Goal: Information Seeking & Learning: Learn about a topic

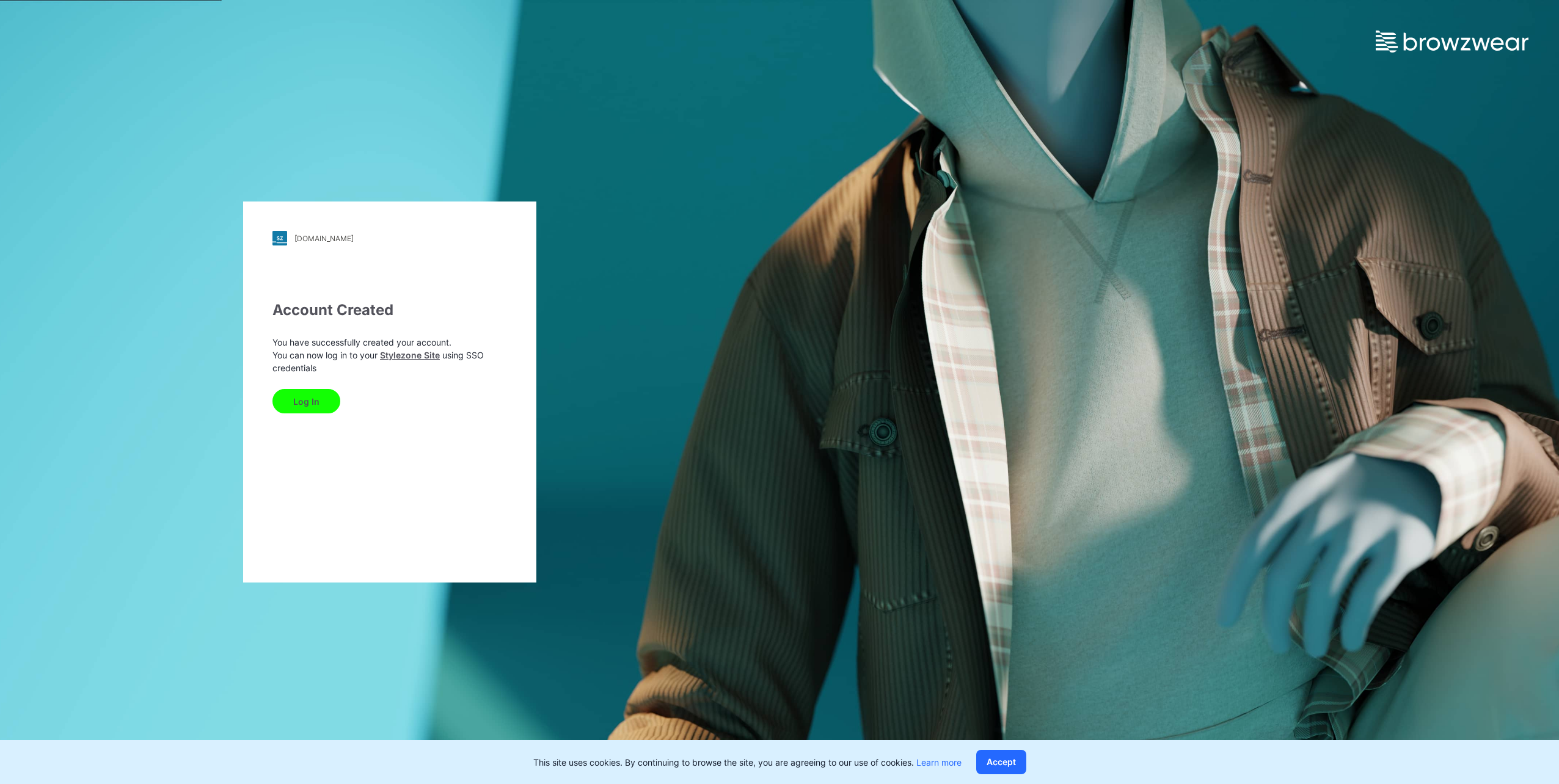
click at [400, 444] on div "[DOMAIN_NAME] Loading... Account Created You have successfully created your acc…" at bounding box center [390, 392] width 294 height 381
click at [304, 401] on button "Log In" at bounding box center [306, 401] width 68 height 25
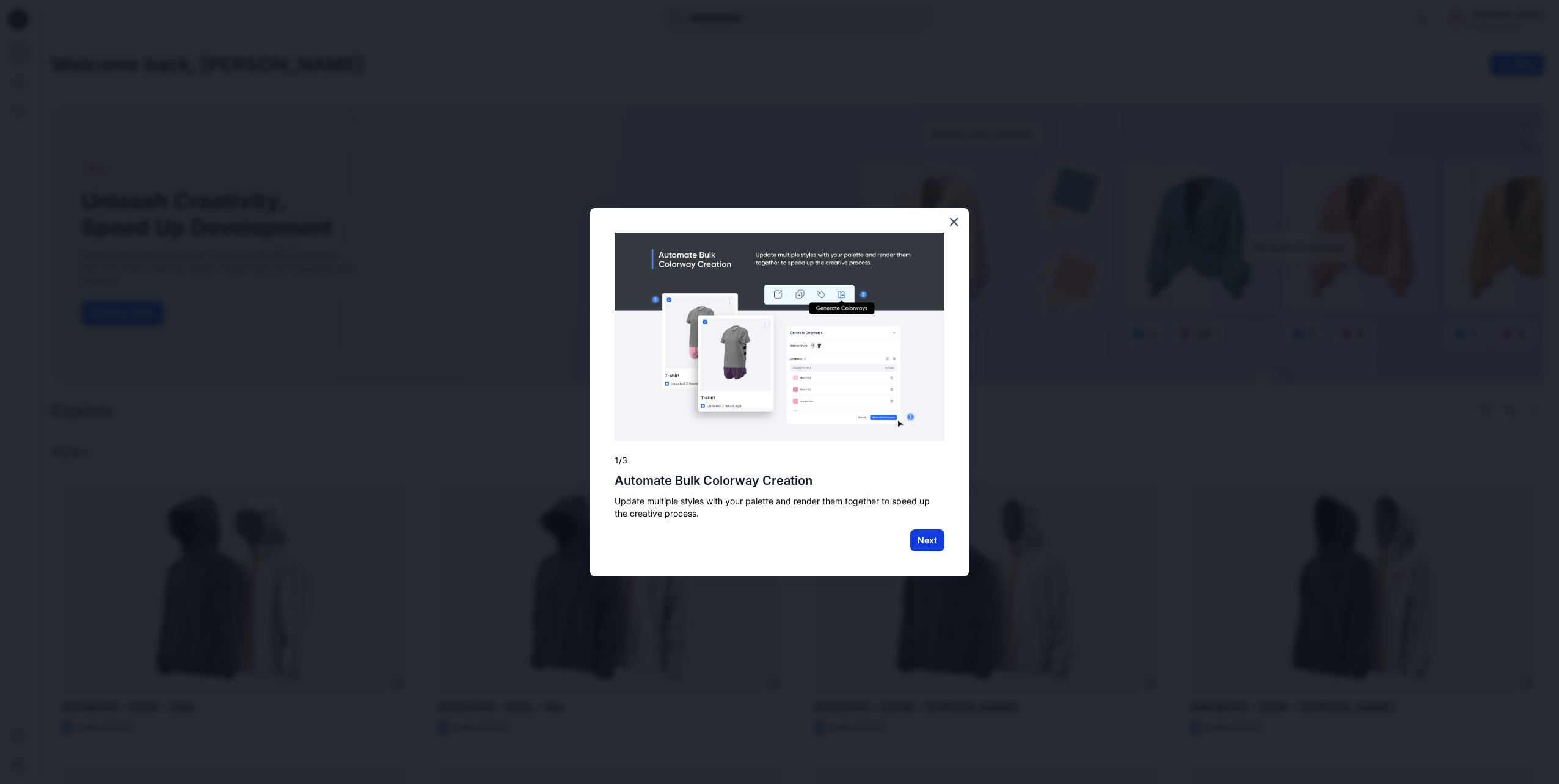
click at [930, 538] on button "Next" at bounding box center [927, 541] width 34 height 22
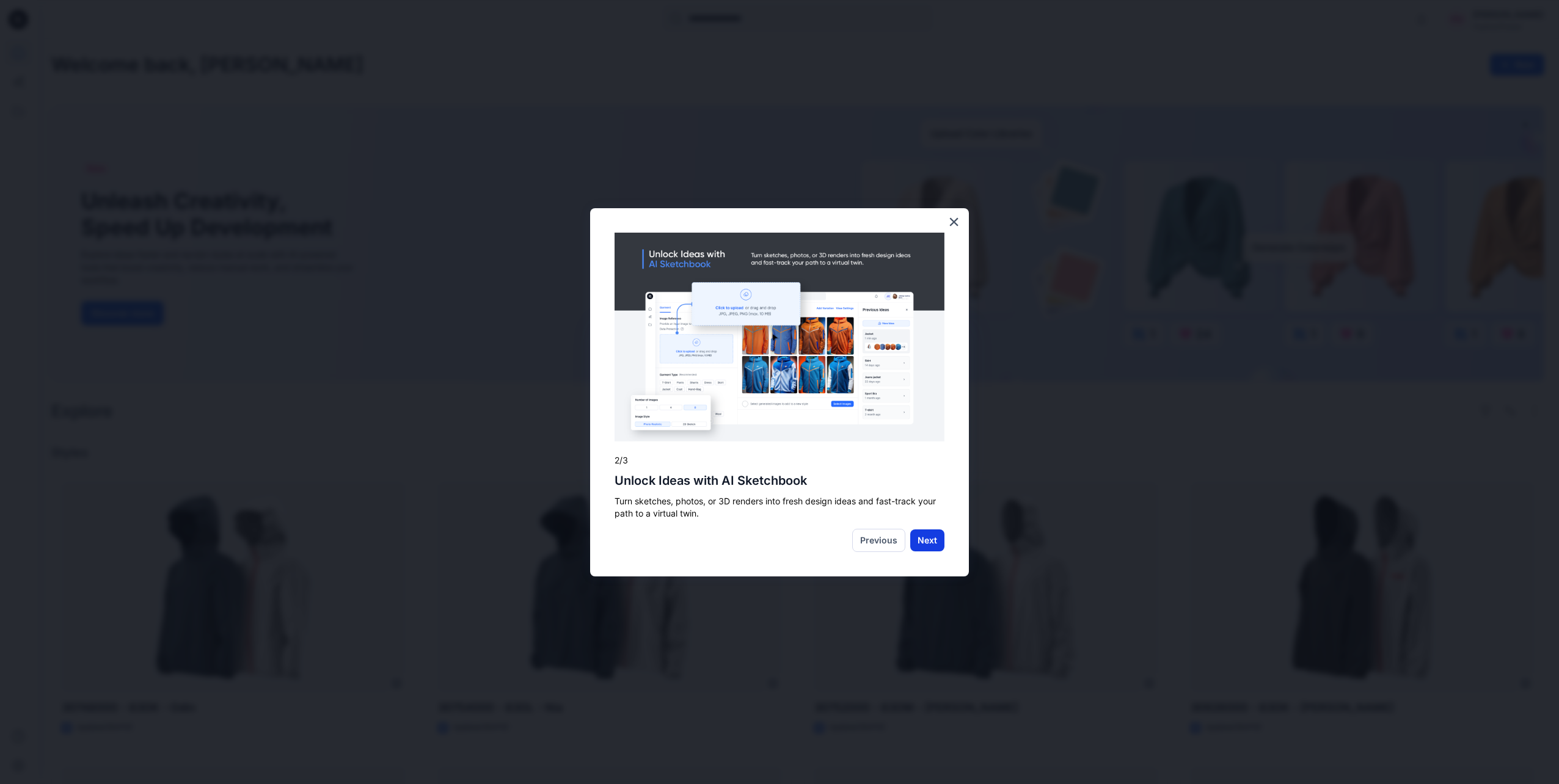
click at [923, 536] on button "Next" at bounding box center [927, 541] width 34 height 22
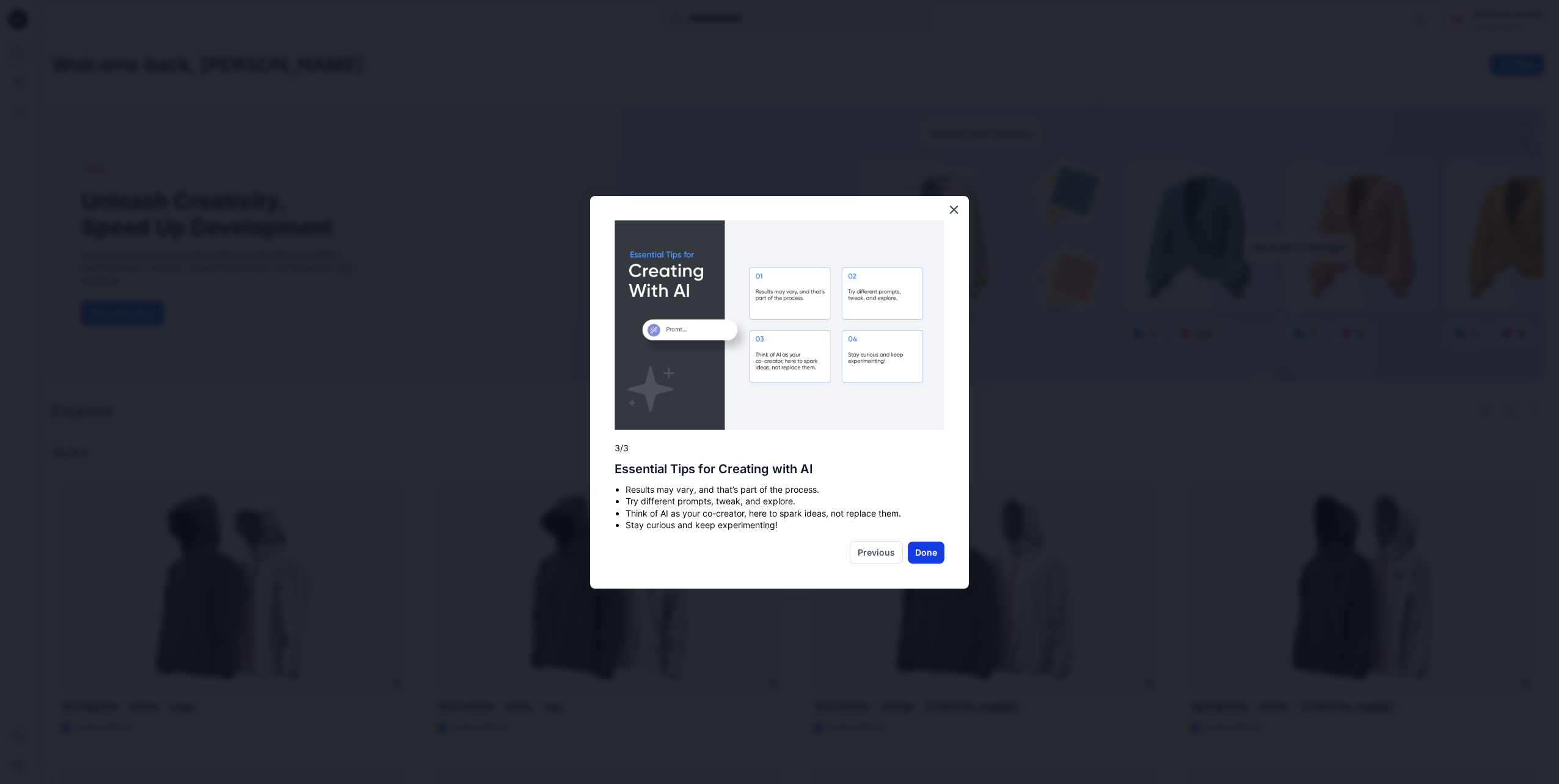
click at [927, 550] on button "Done" at bounding box center [926, 553] width 37 height 22
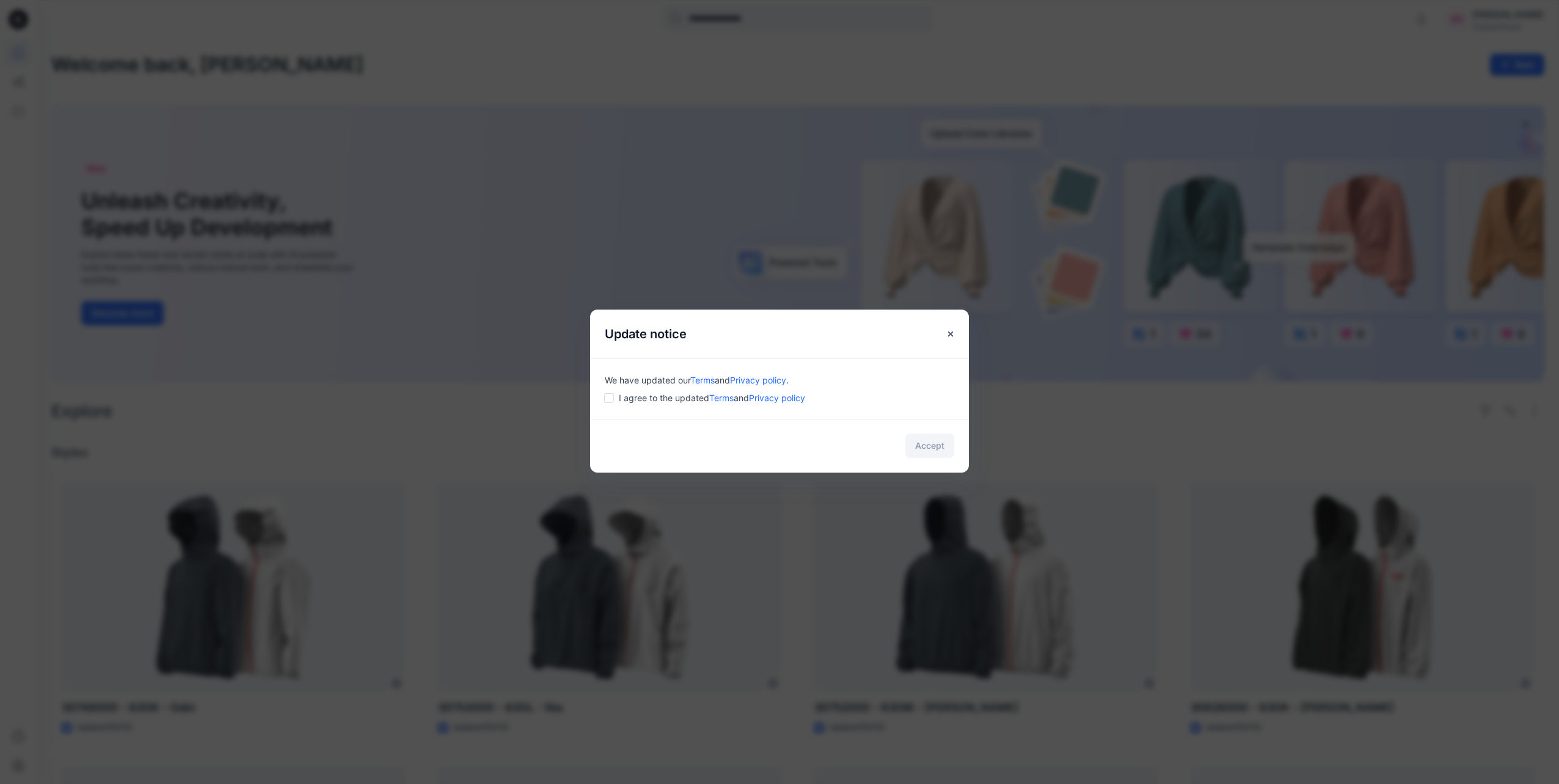
click at [936, 447] on div "Accept" at bounding box center [779, 446] width 379 height 54
click at [616, 408] on div "We have updated our Terms and Privacy policy . I agree to the updated Terms and…" at bounding box center [779, 389] width 379 height 61
click at [622, 403] on span "I agree to the updated Terms and Privacy policy" at bounding box center [712, 398] width 187 height 13
click at [655, 402] on span "I agree to the updated Terms and Privacy policy" at bounding box center [712, 398] width 187 height 13
click at [922, 444] on button "Accept" at bounding box center [930, 446] width 49 height 25
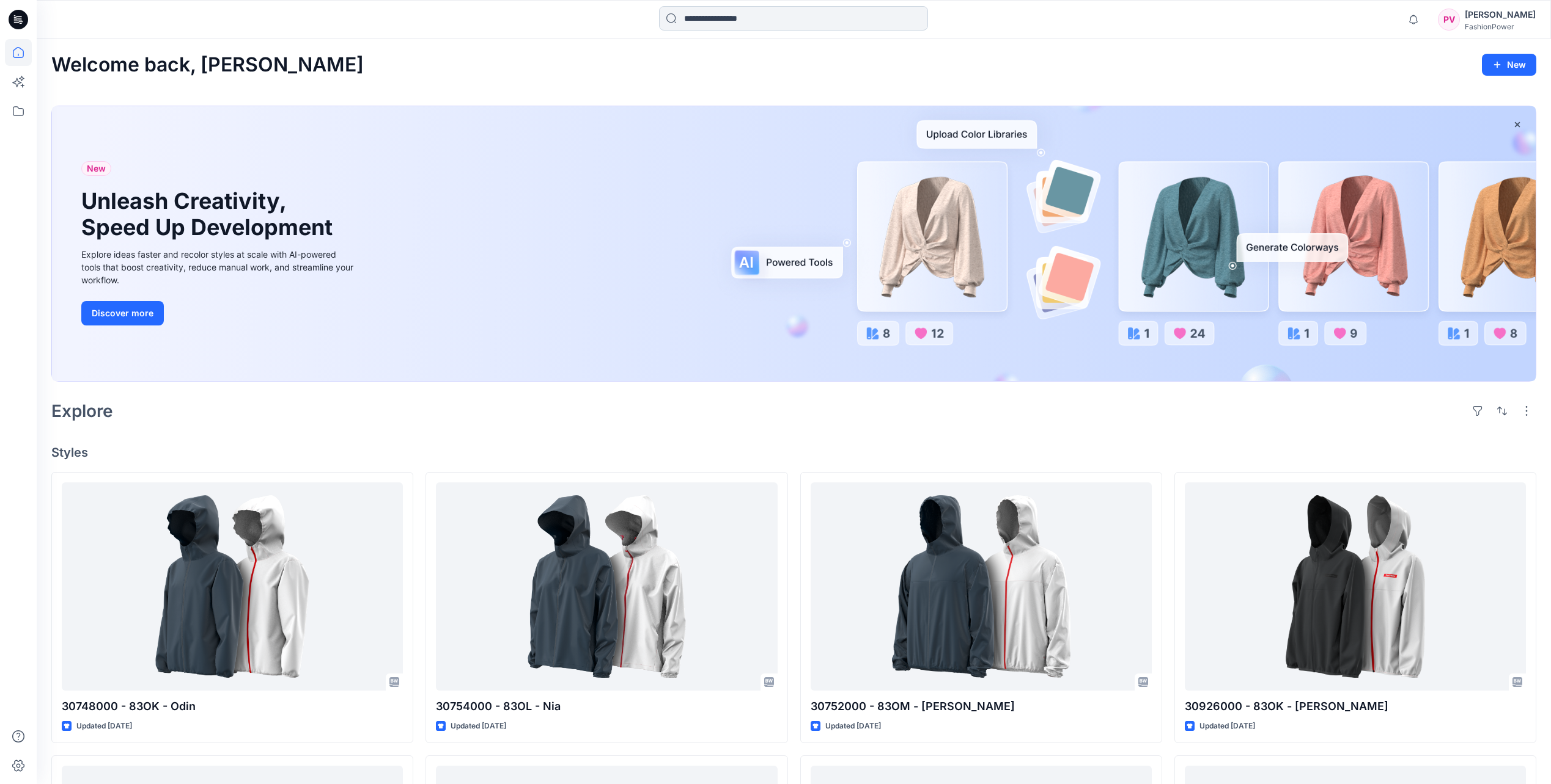
click at [707, 16] on input at bounding box center [793, 18] width 269 height 25
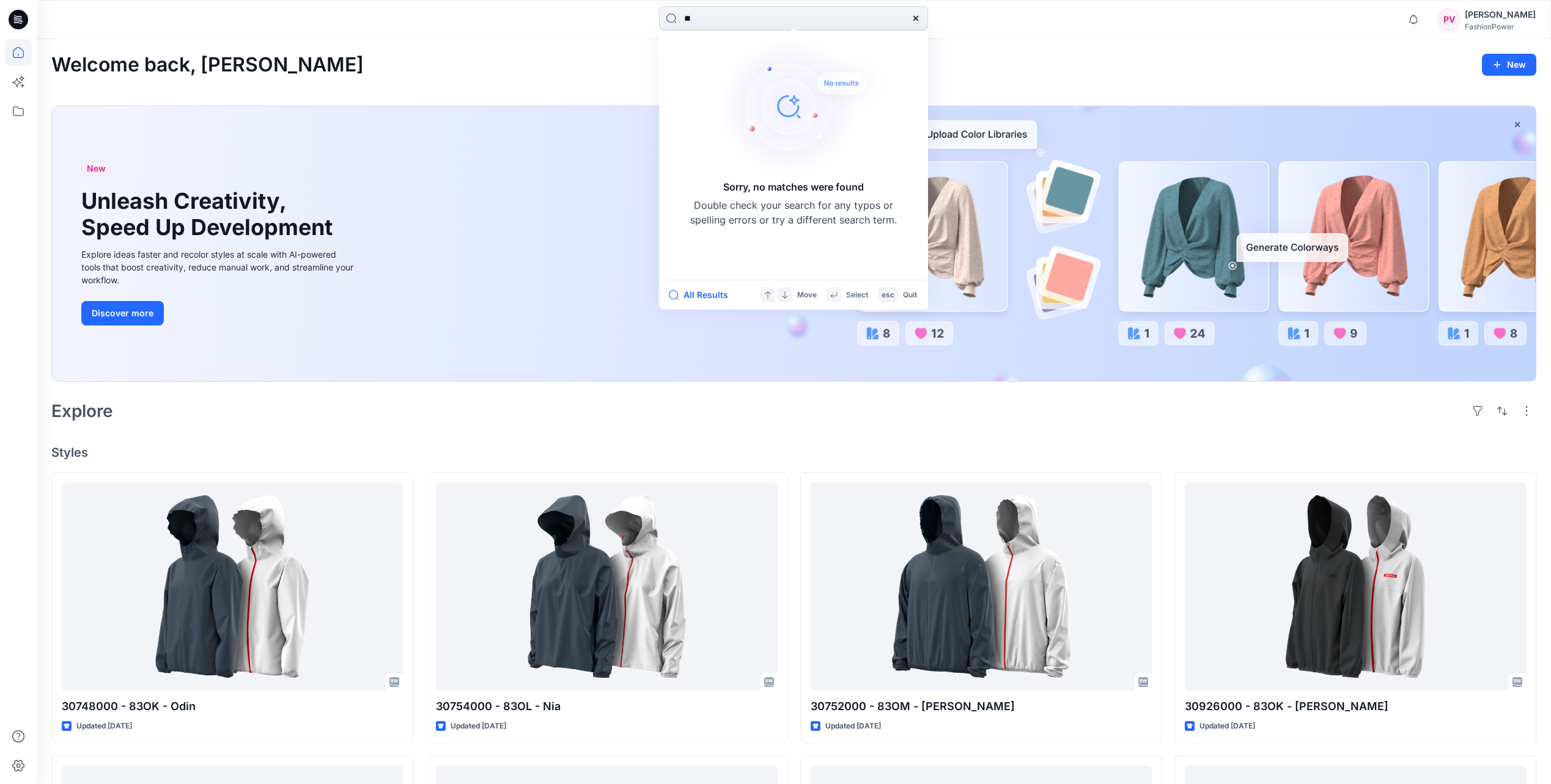
type input "*"
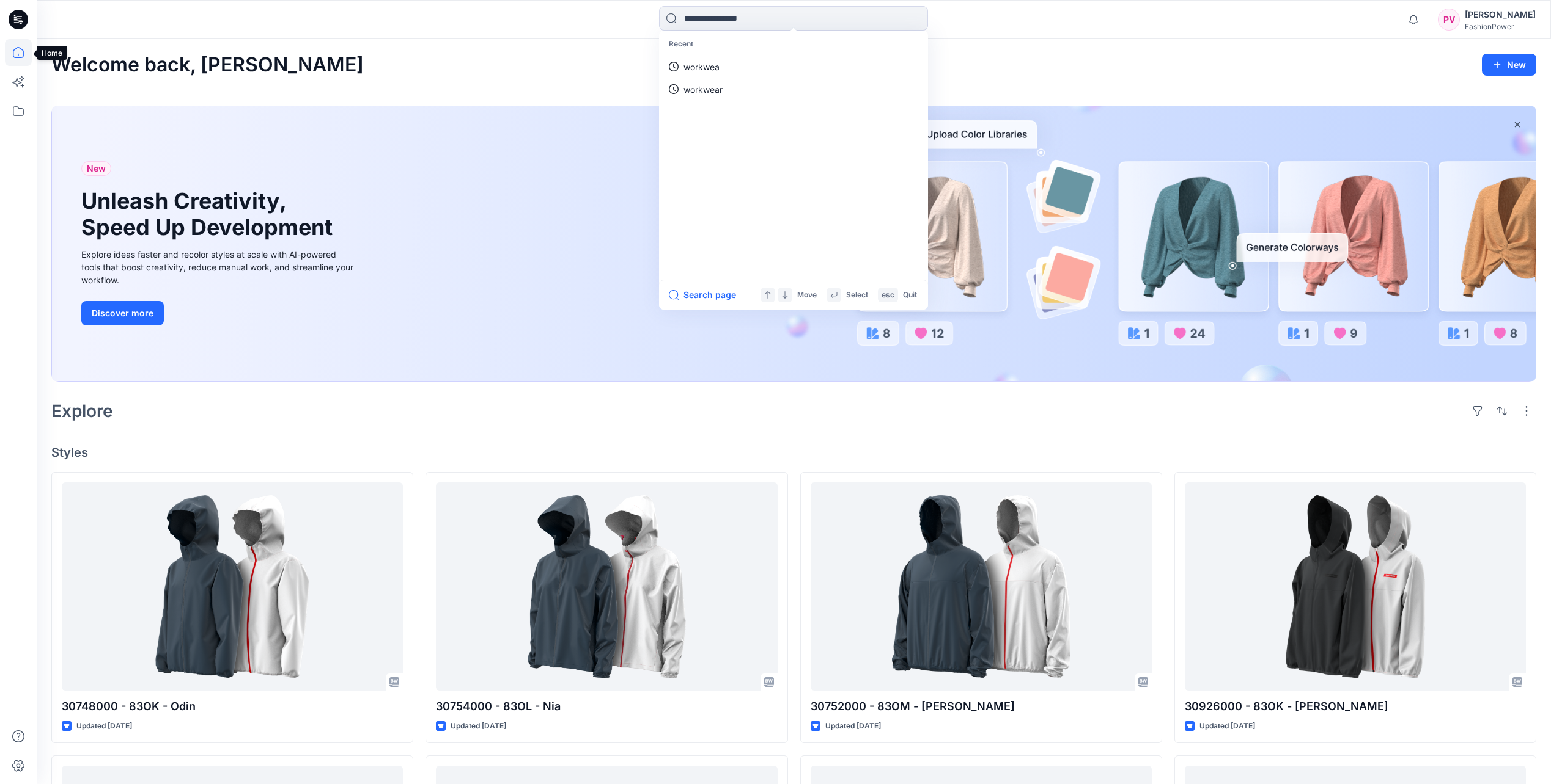
click at [15, 56] on icon at bounding box center [18, 52] width 27 height 27
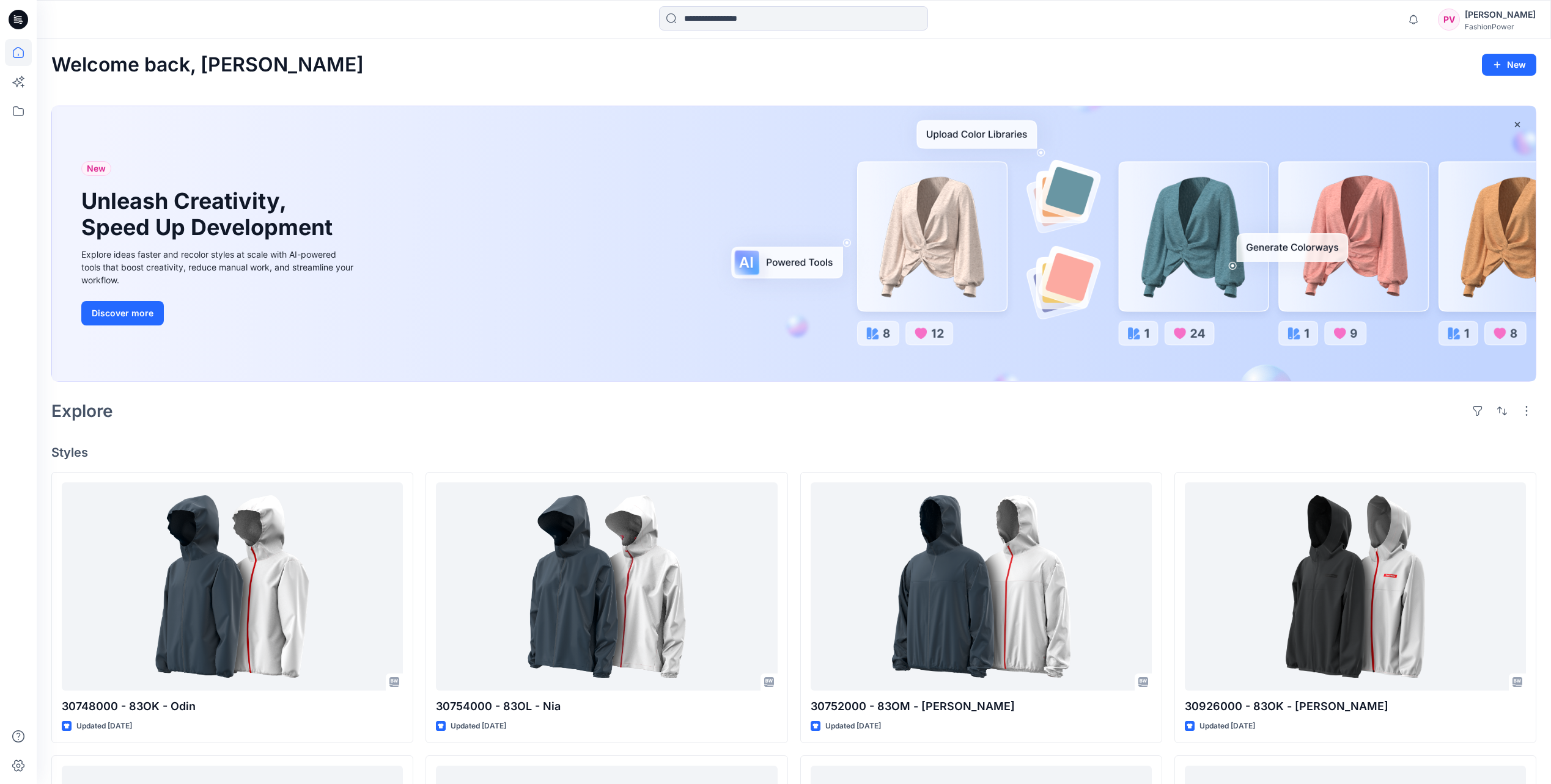
click at [18, 21] on icon at bounding box center [21, 20] width 5 height 1
click at [21, 113] on icon at bounding box center [18, 110] width 27 height 27
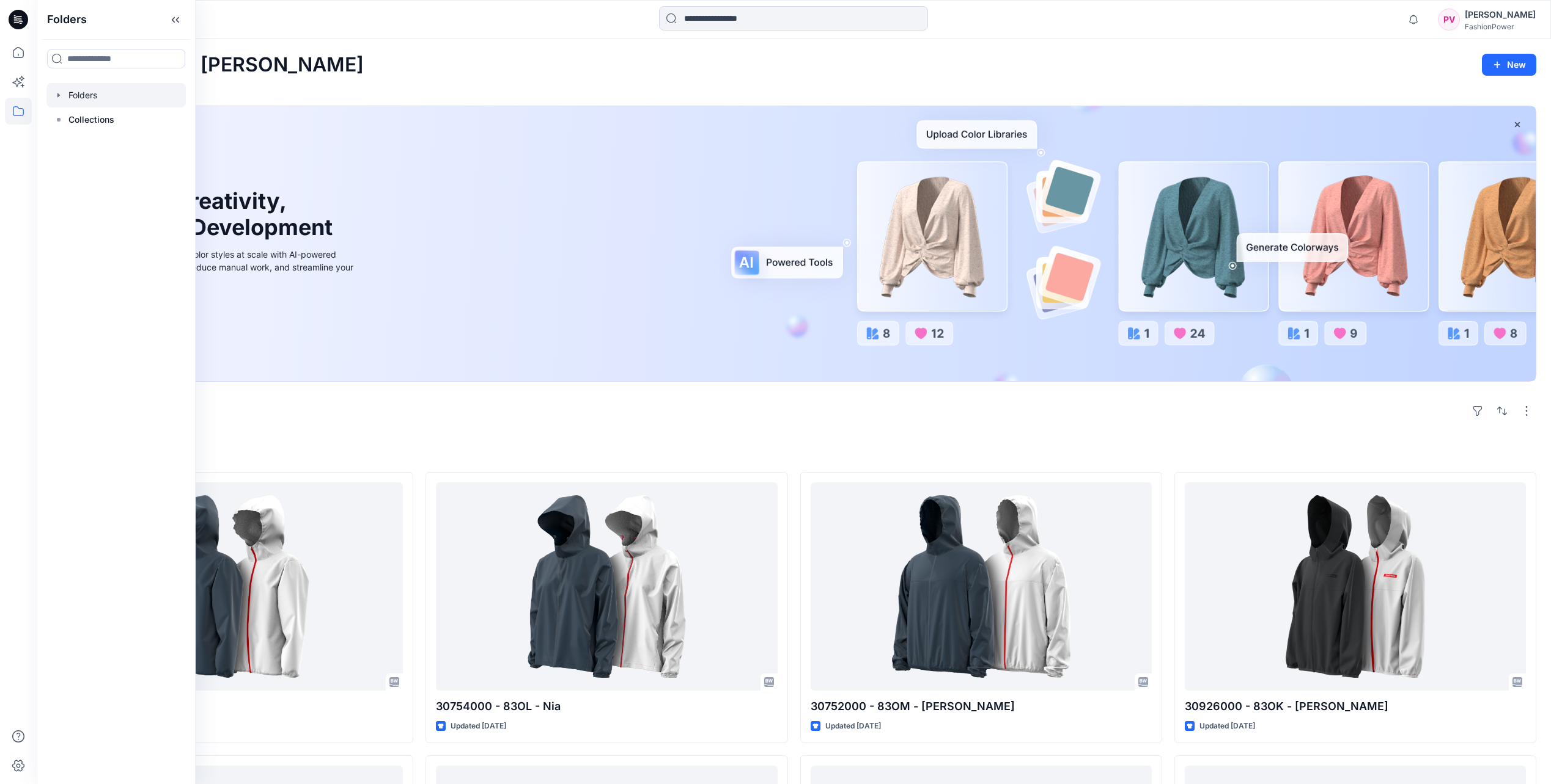
click at [72, 95] on div at bounding box center [116, 95] width 140 height 25
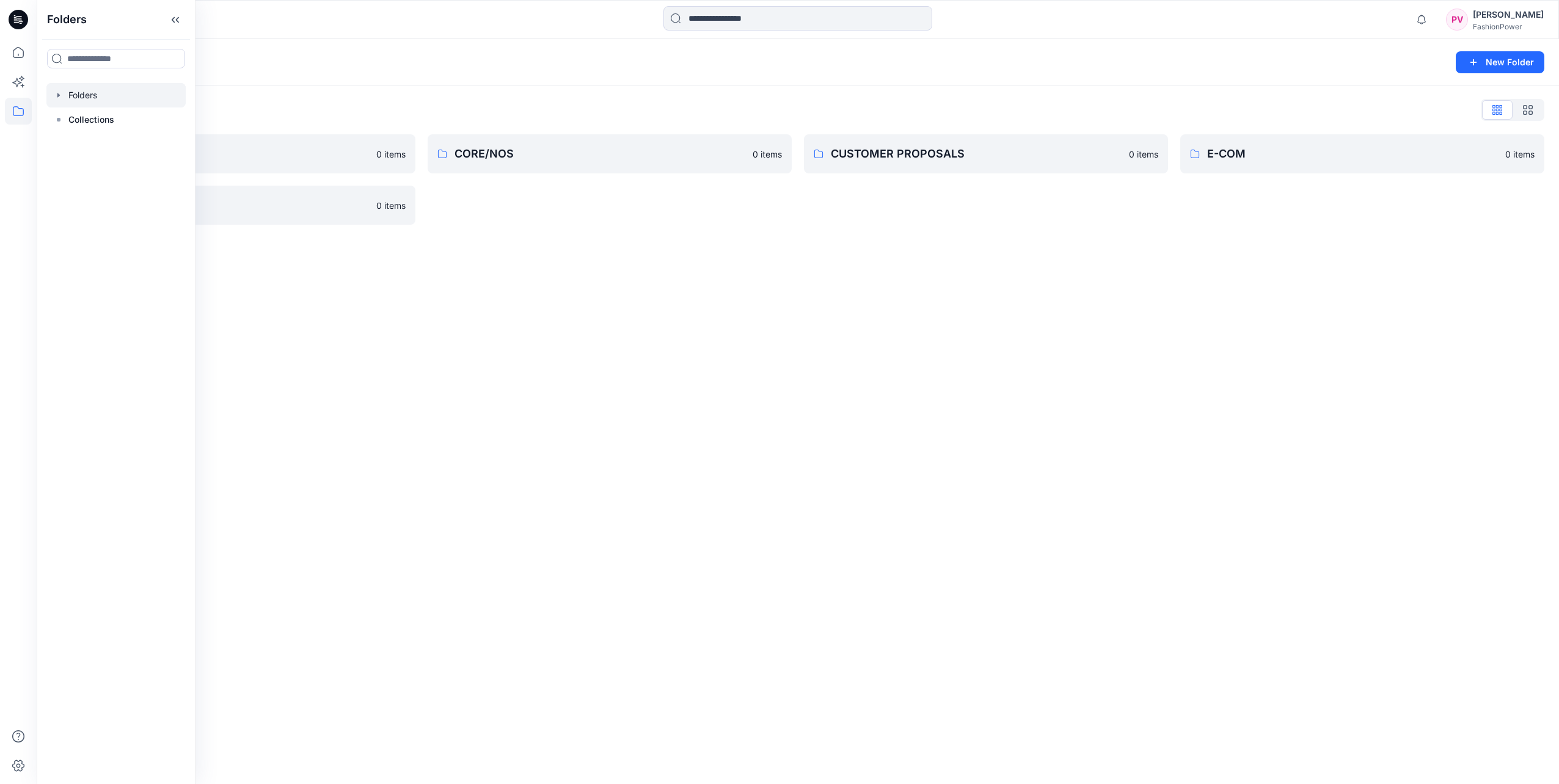
click at [59, 97] on icon "button" at bounding box center [58, 95] width 9 height 9
click at [73, 143] on icon "button" at bounding box center [70, 144] width 9 height 9
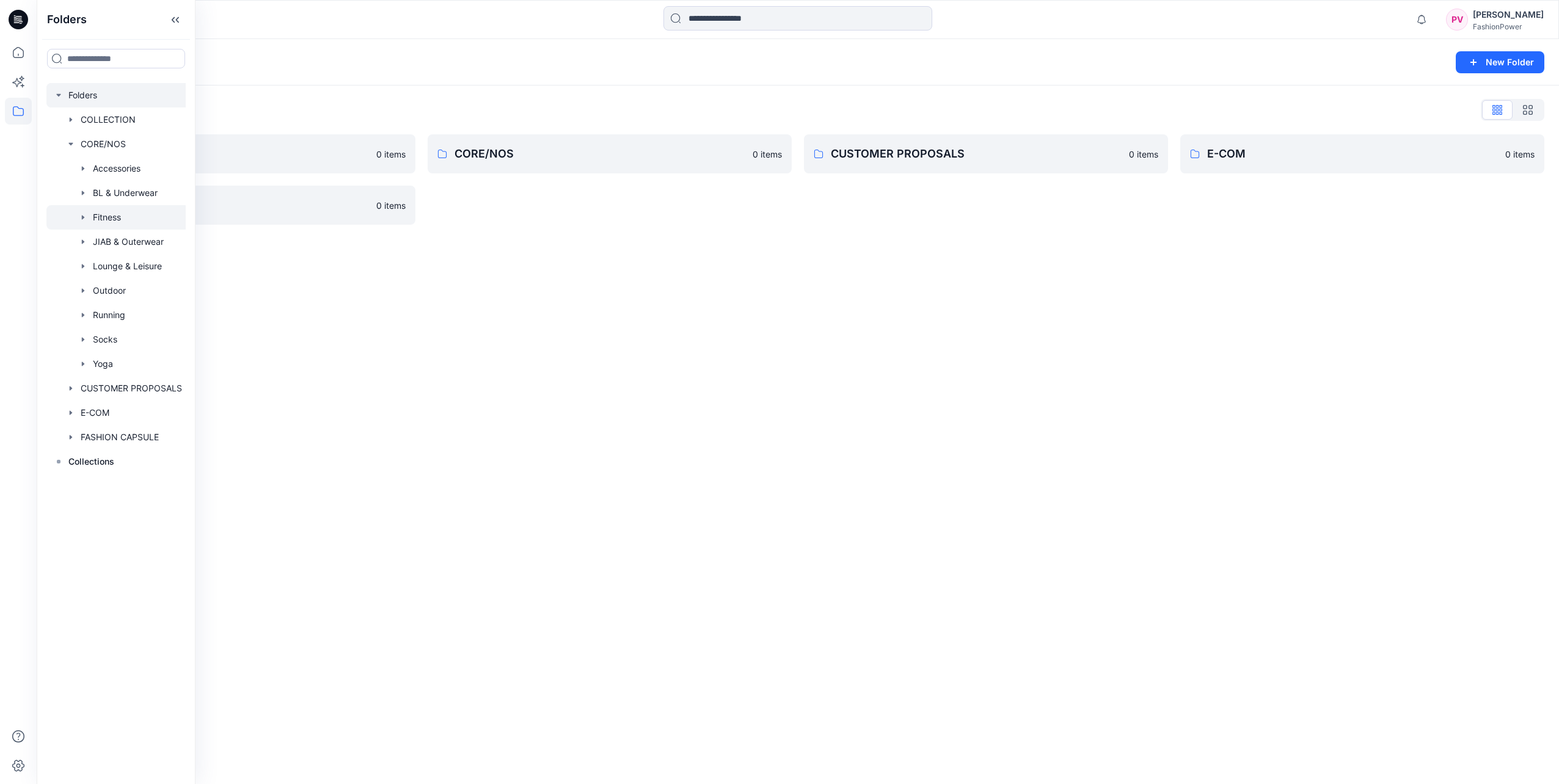
click at [83, 208] on div at bounding box center [117, 217] width 143 height 25
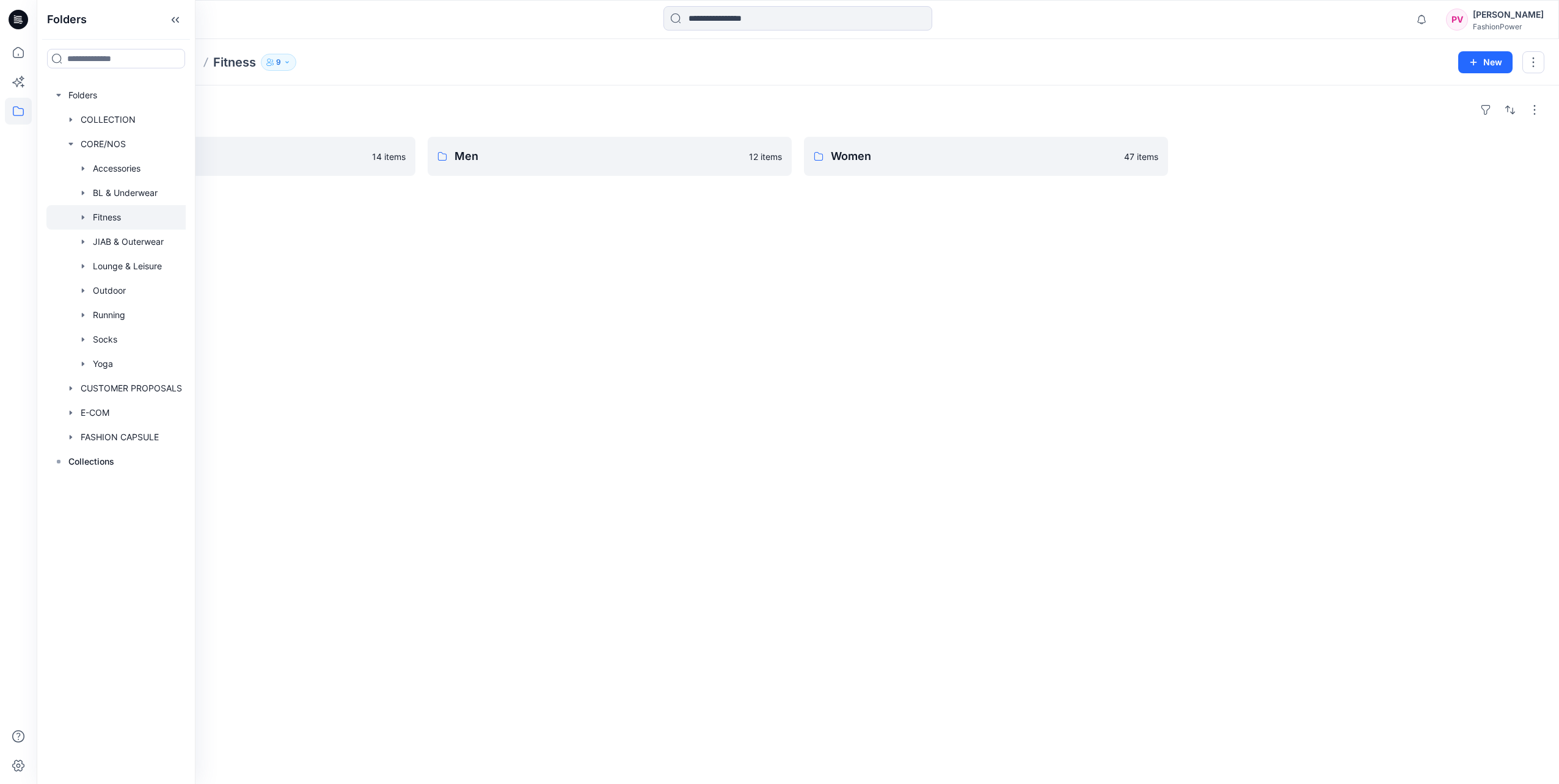
click at [82, 216] on icon "button" at bounding box center [83, 217] width 3 height 4
click at [95, 290] on rect at bounding box center [95, 291] width 3 height 3
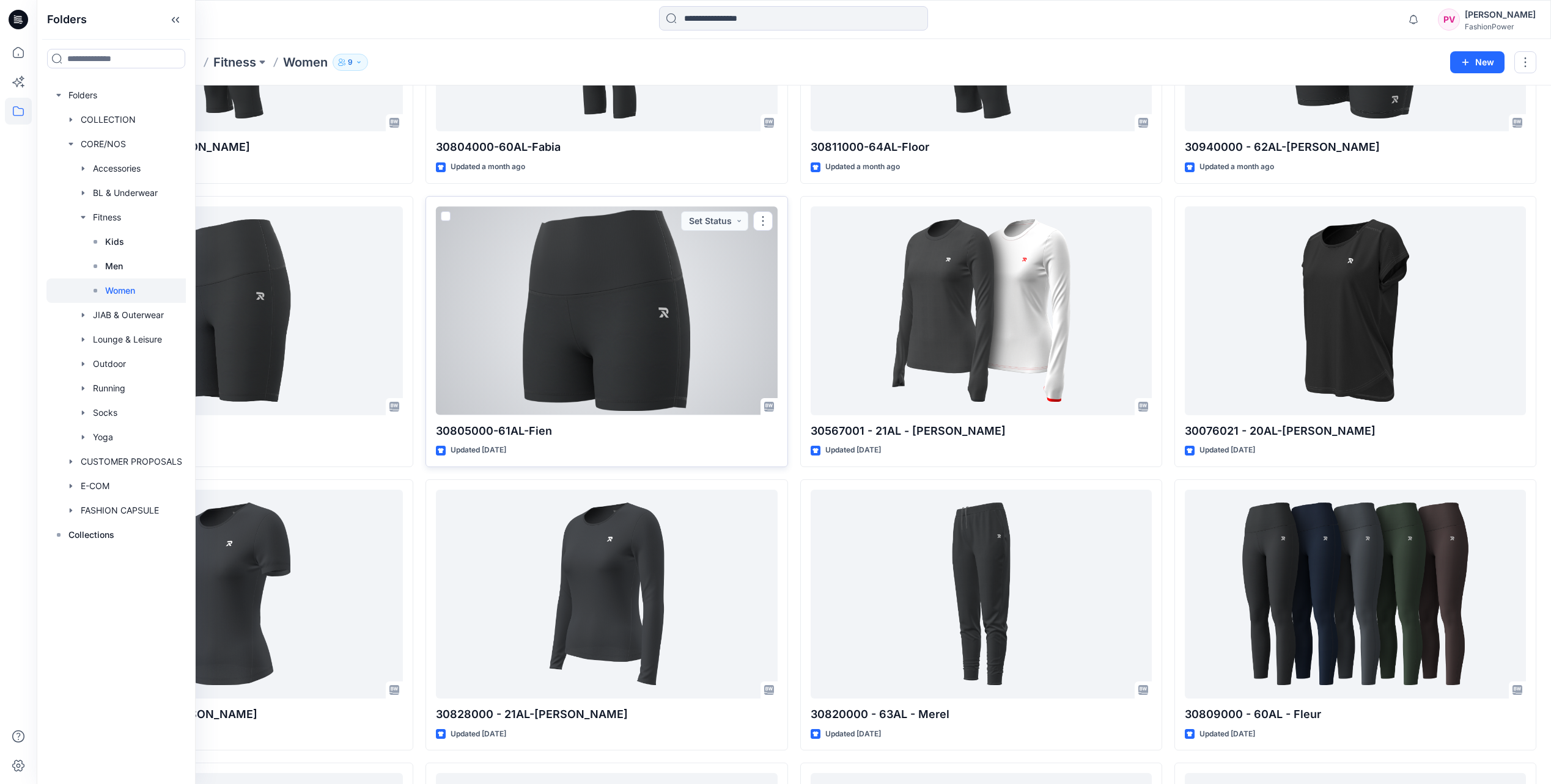
scroll to position [489, 0]
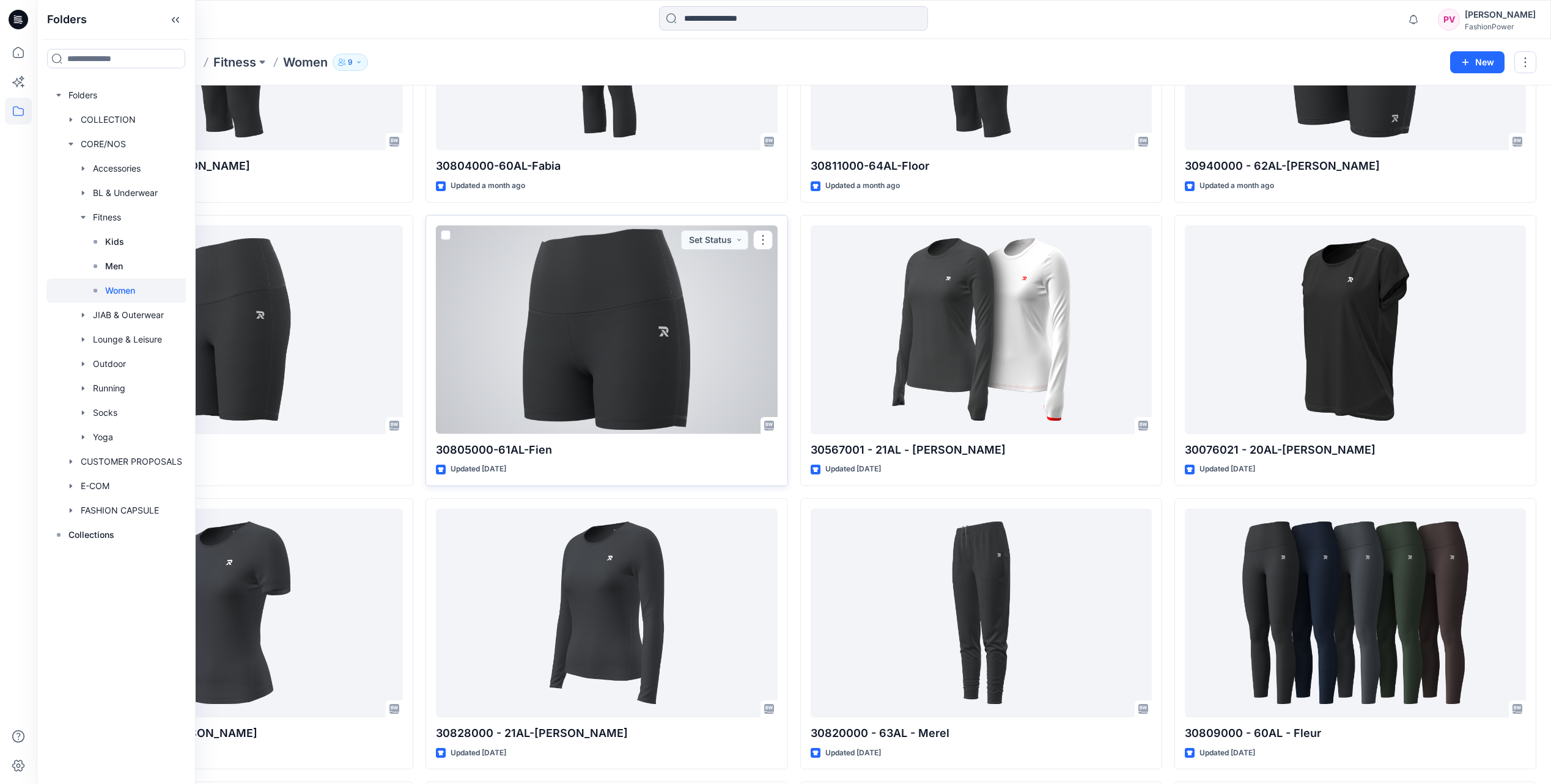
click at [624, 325] on div at bounding box center [606, 329] width 341 height 208
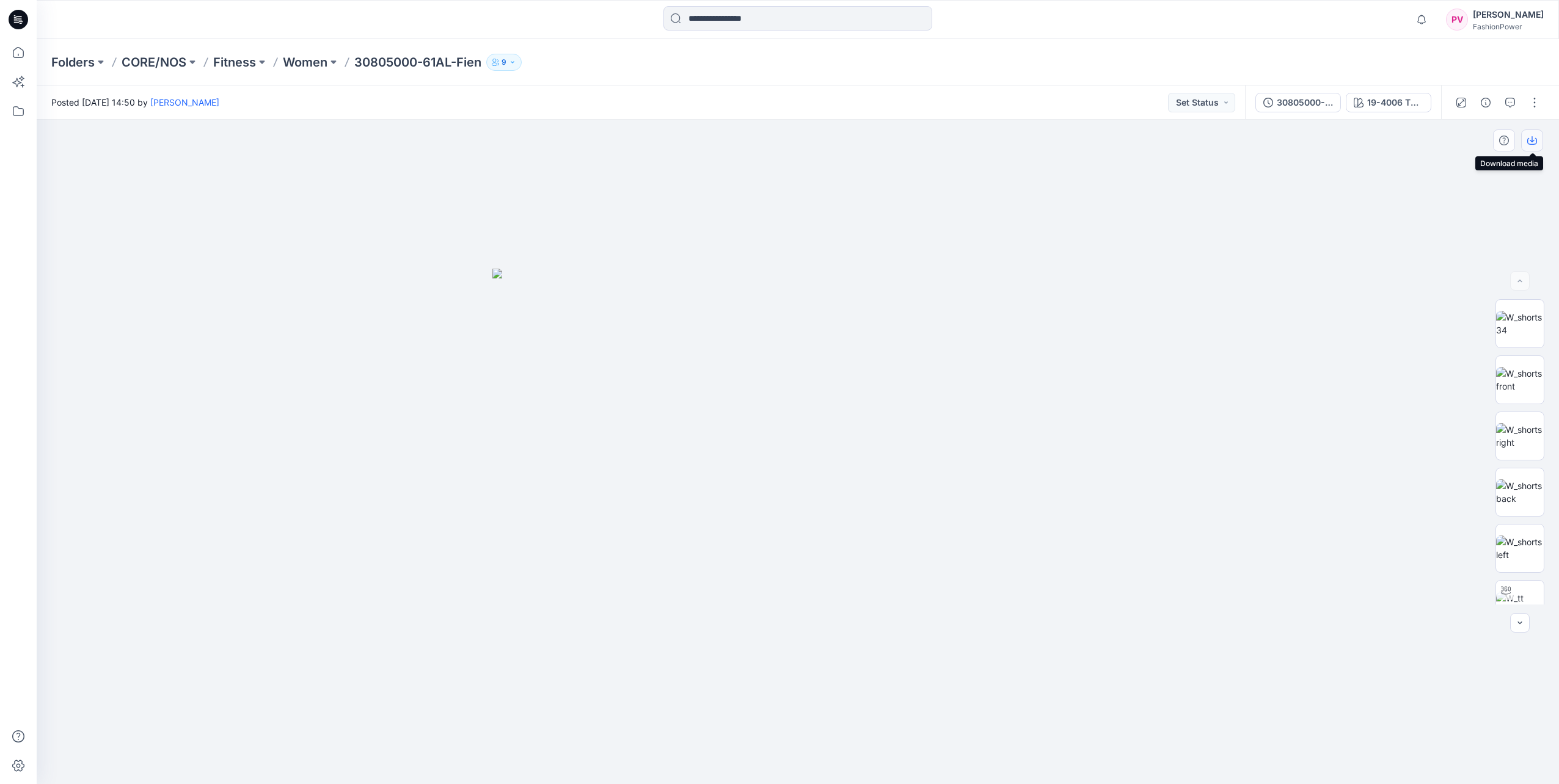
click at [1537, 144] on icon "button" at bounding box center [1532, 140] width 9 height 9
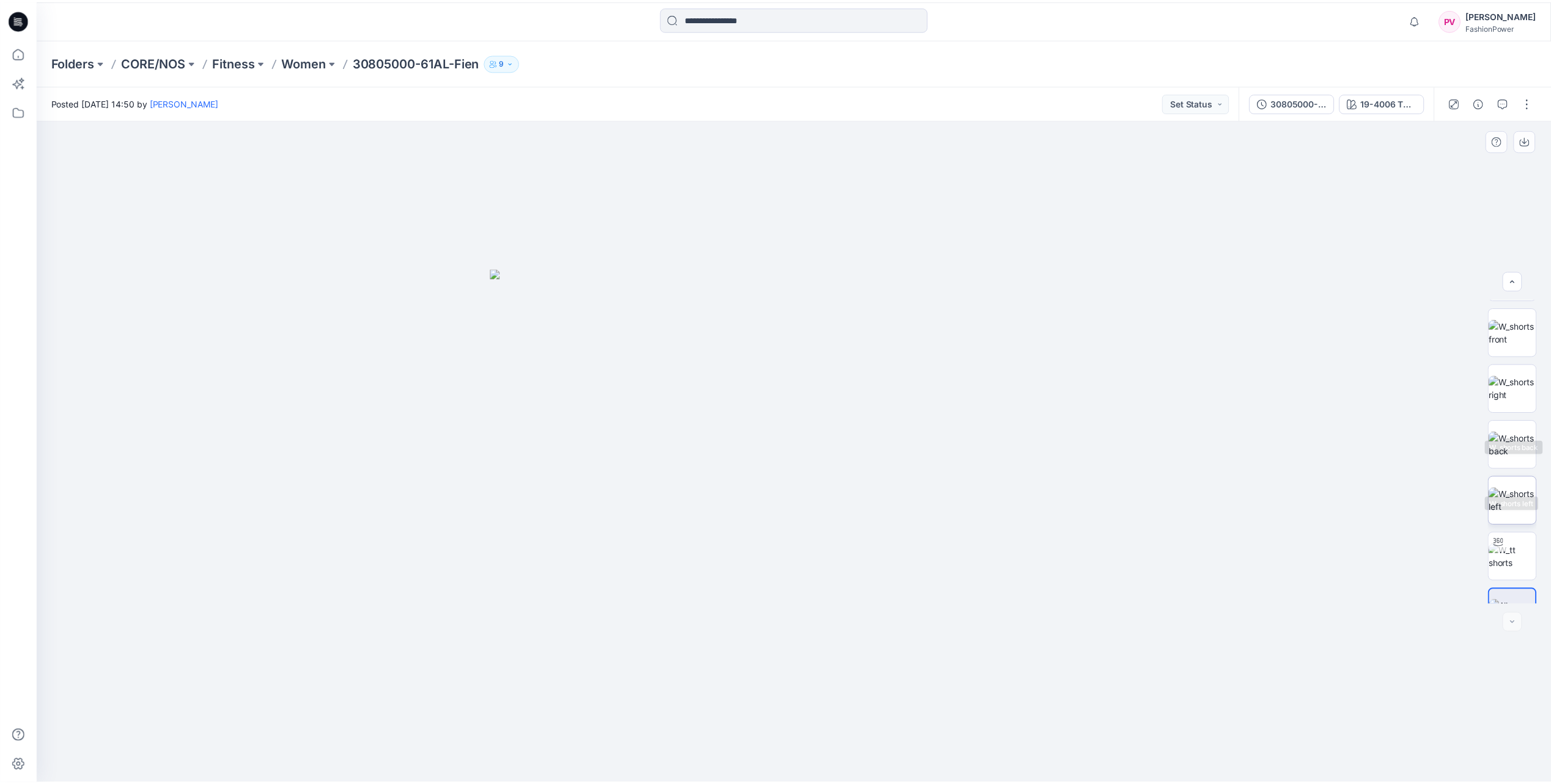
scroll to position [80, 0]
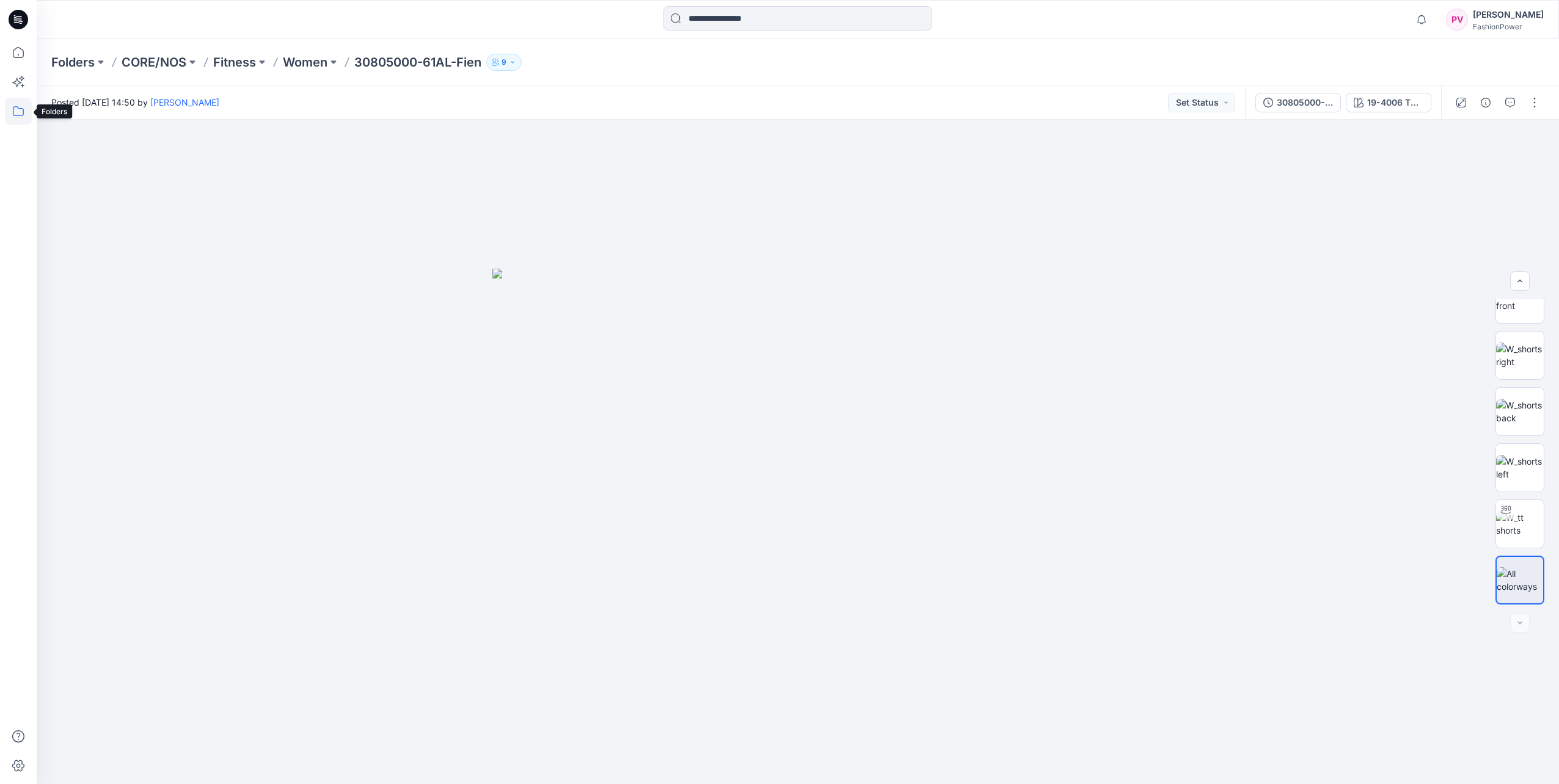
click at [9, 112] on icon at bounding box center [18, 110] width 27 height 27
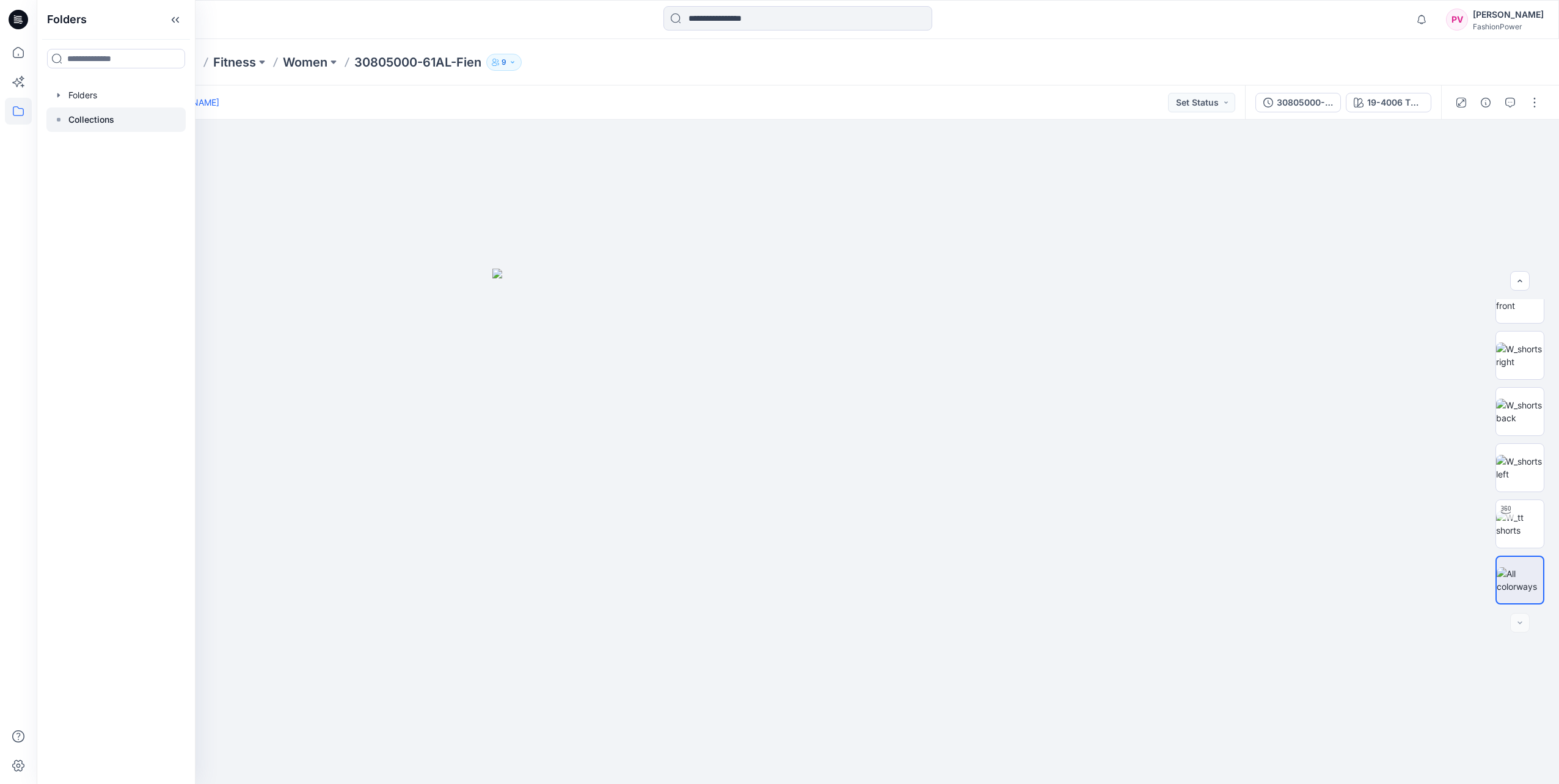
click at [61, 118] on icon at bounding box center [58, 119] width 9 height 9
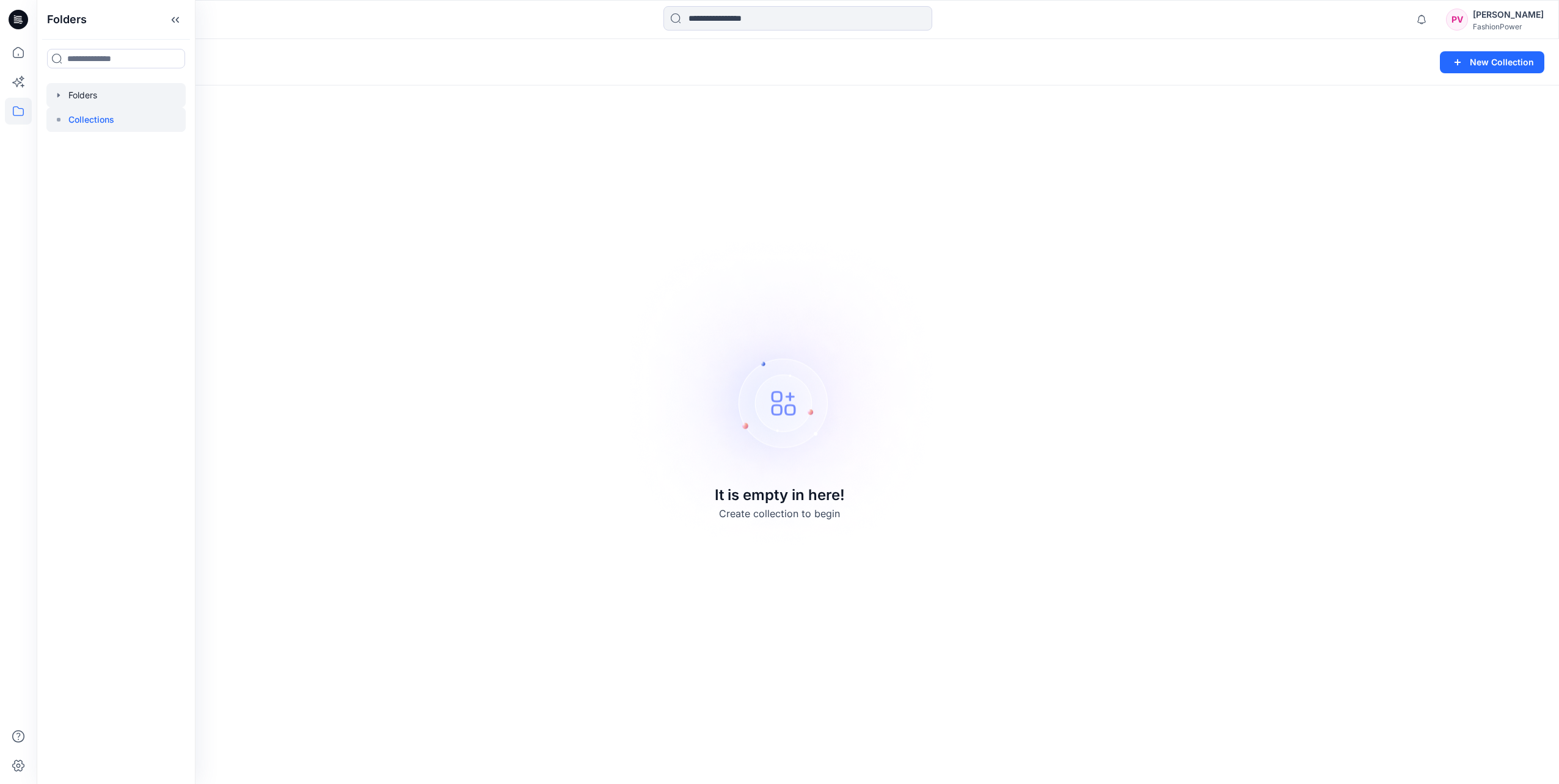
click at [58, 101] on div at bounding box center [116, 95] width 140 height 25
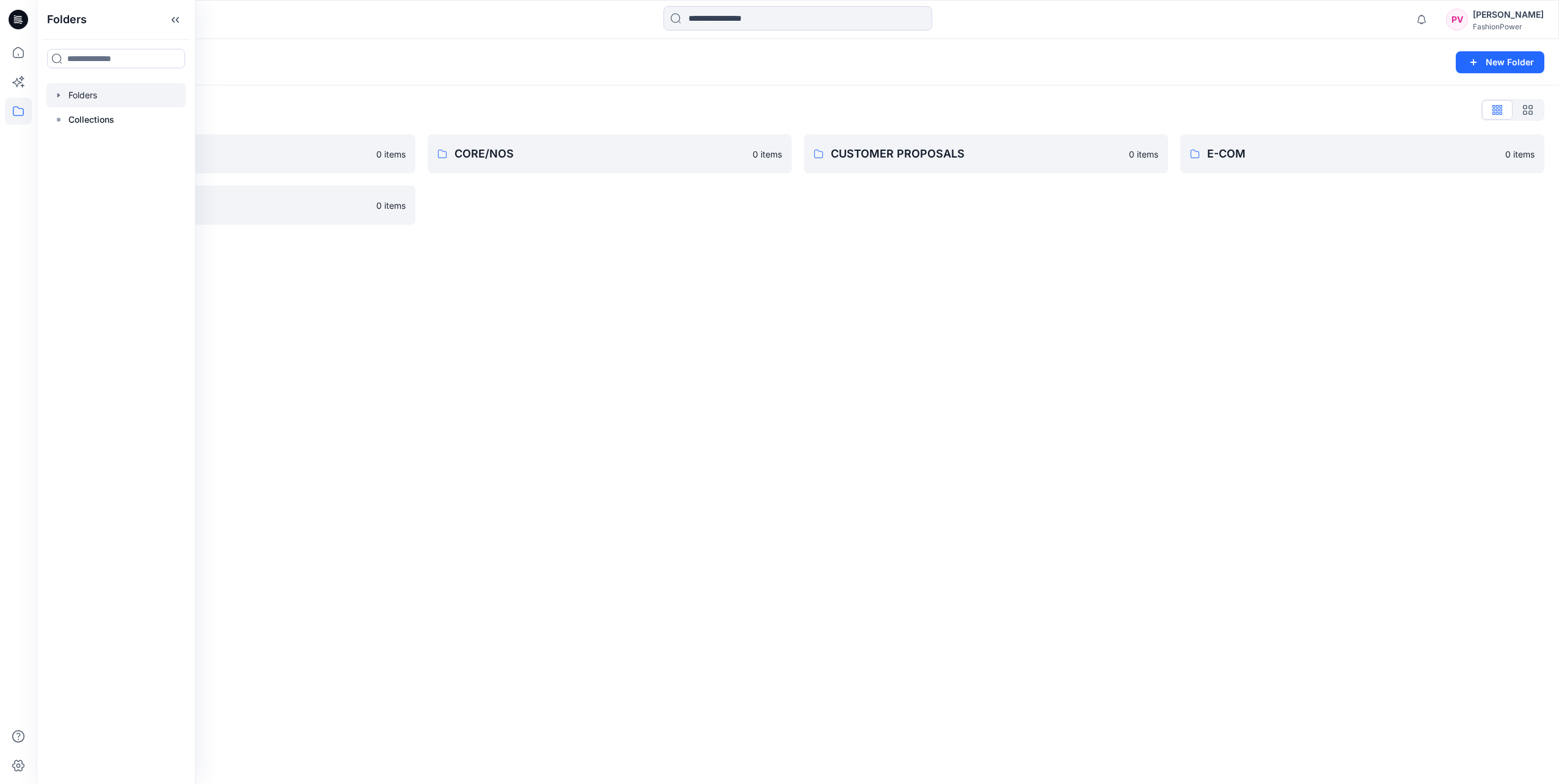
click at [60, 92] on icon "button" at bounding box center [58, 95] width 9 height 9
click at [72, 198] on div at bounding box center [117, 193] width 143 height 25
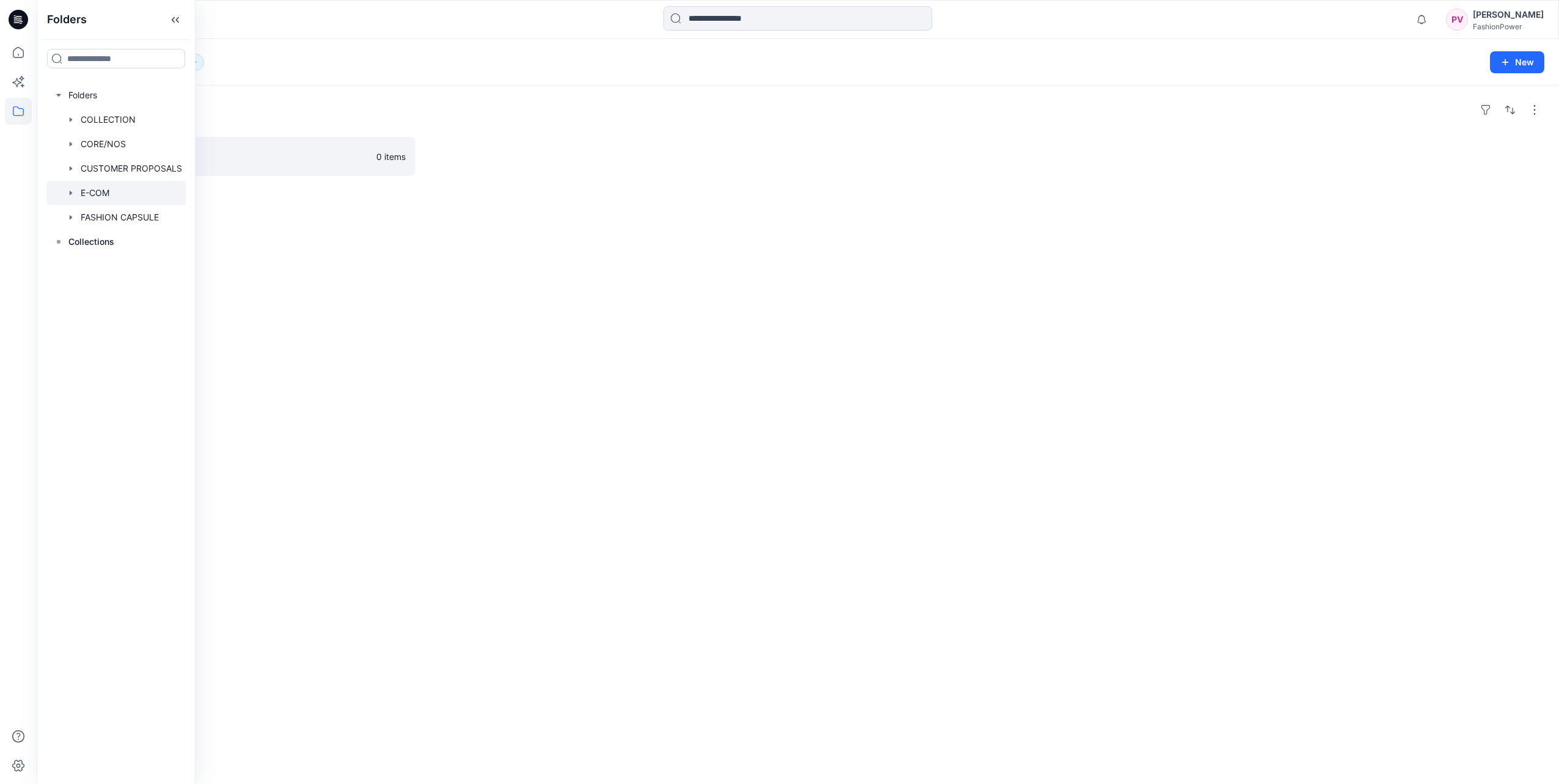
click at [70, 194] on icon "button" at bounding box center [70, 193] width 3 height 4
click at [70, 194] on icon "button" at bounding box center [70, 193] width 9 height 9
click at [73, 216] on icon "button" at bounding box center [70, 217] width 9 height 9
click at [72, 119] on icon "button" at bounding box center [70, 119] width 9 height 9
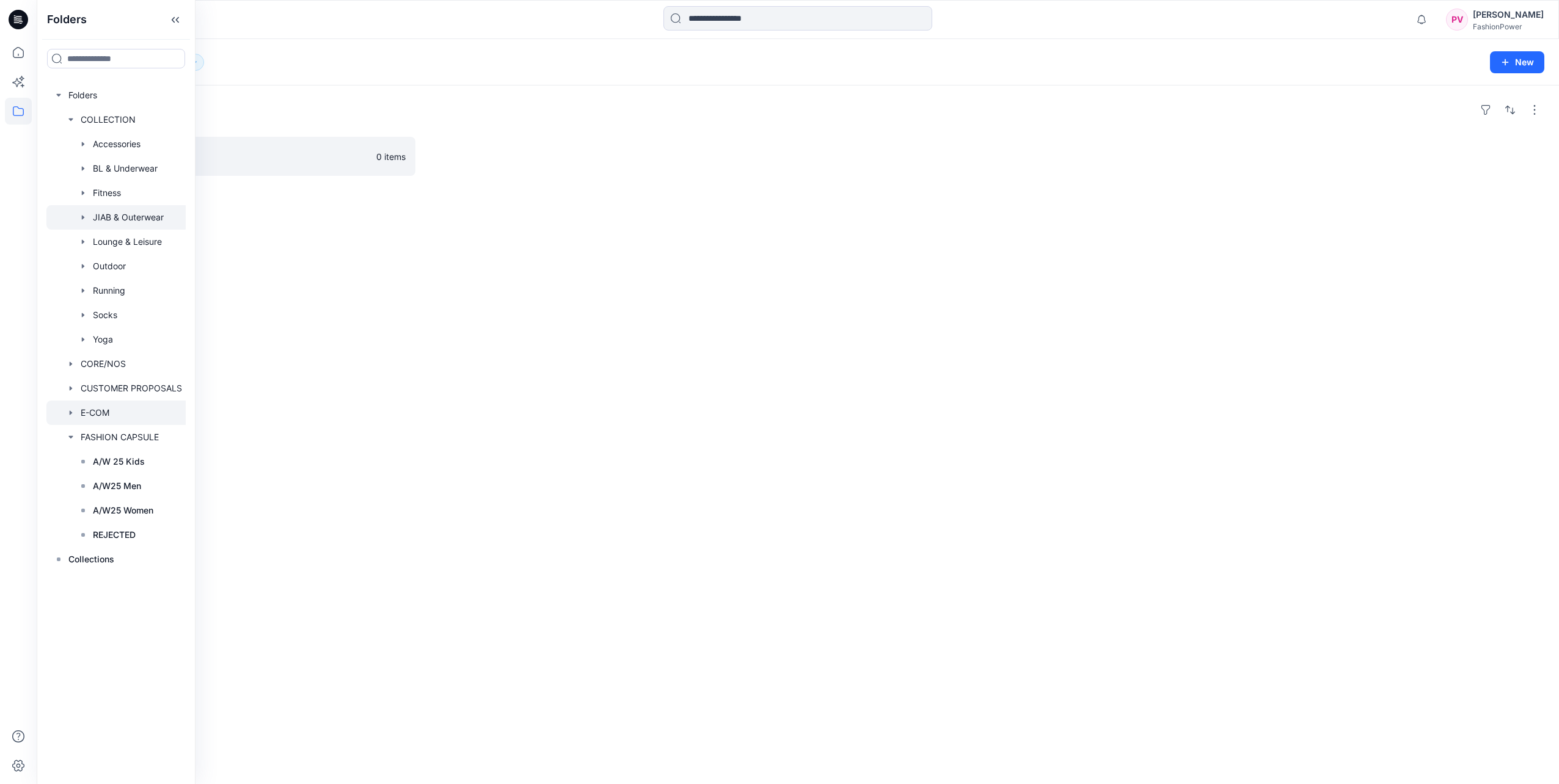
click at [106, 217] on div at bounding box center [117, 217] width 143 height 25
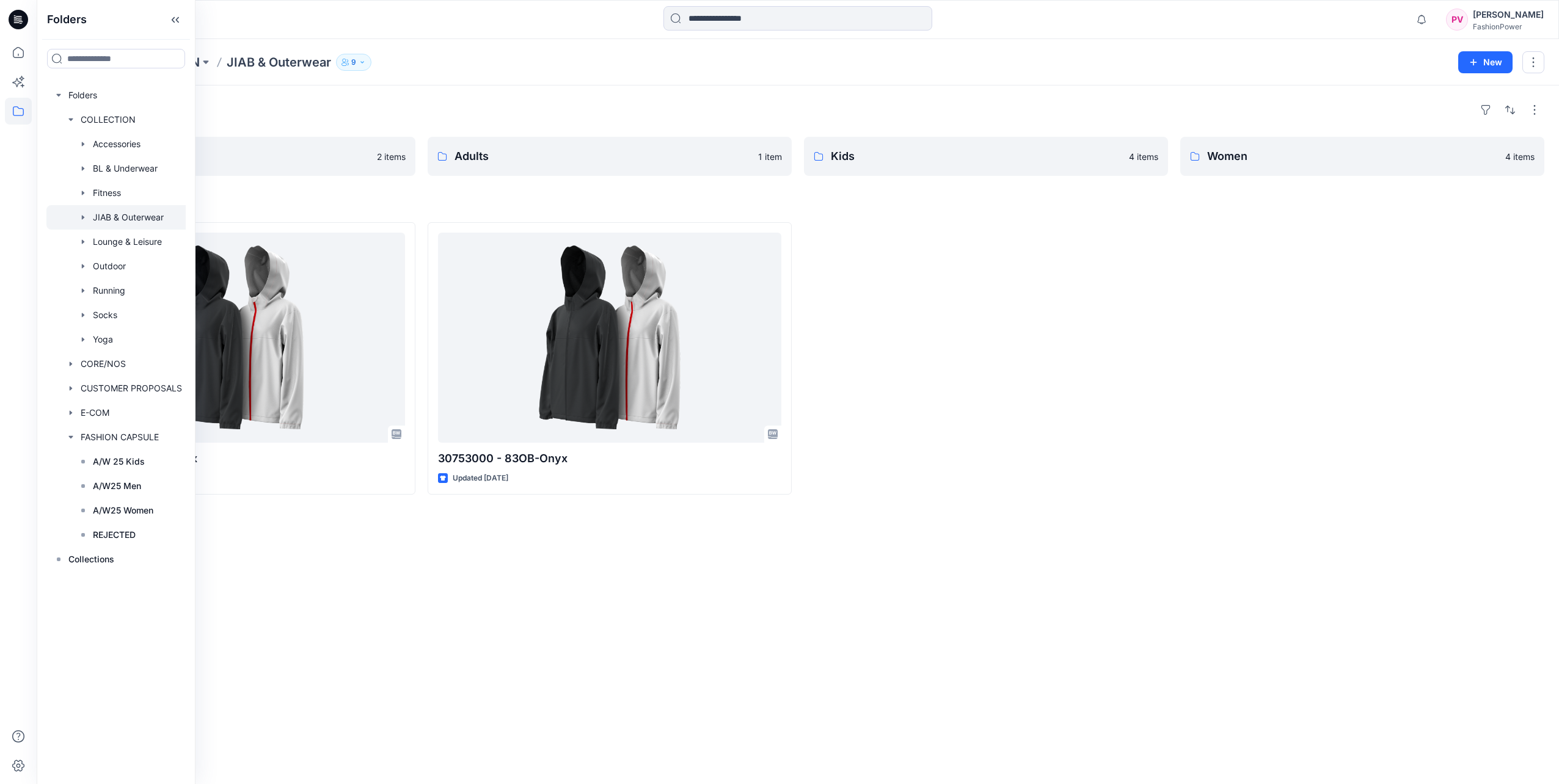
click at [86, 215] on icon "button" at bounding box center [82, 217] width 9 height 9
click at [95, 291] on rect at bounding box center [95, 291] width 3 height 3
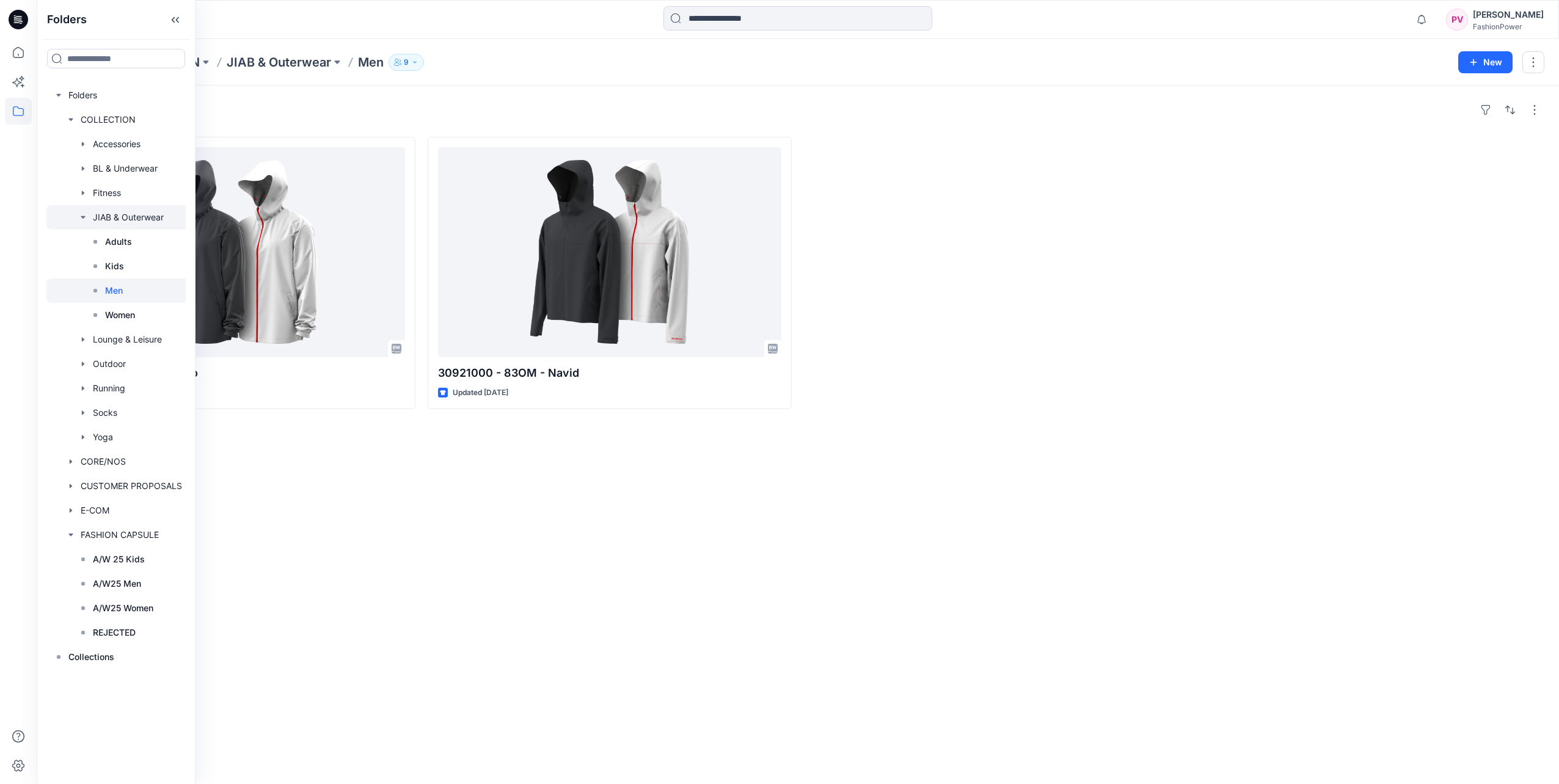
click at [82, 217] on icon "button" at bounding box center [82, 217] width 4 height 3
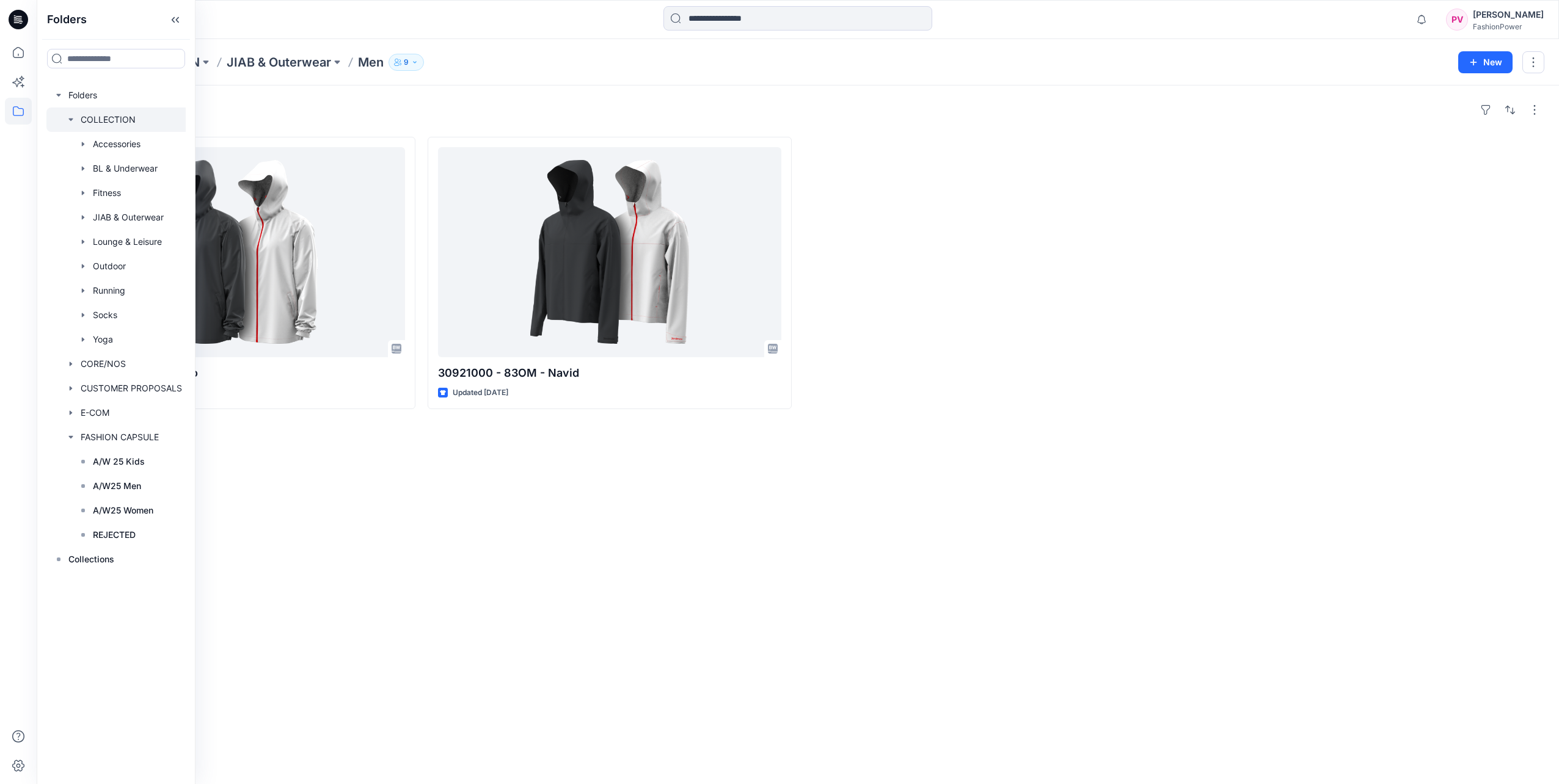
click at [69, 120] on icon "button" at bounding box center [70, 119] width 4 height 3
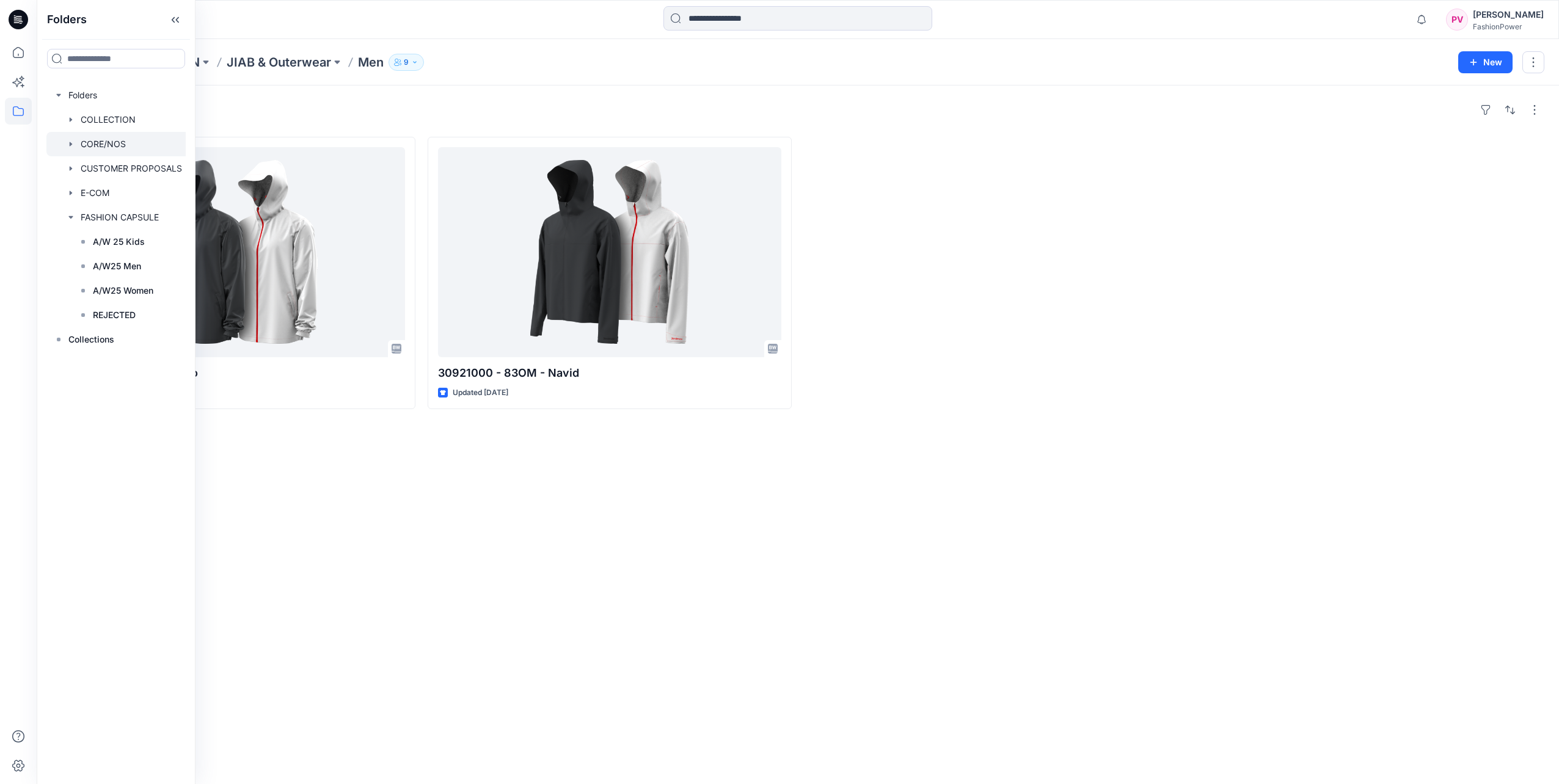
click at [69, 140] on icon "button" at bounding box center [70, 144] width 9 height 9
click at [72, 163] on div at bounding box center [117, 169] width 143 height 25
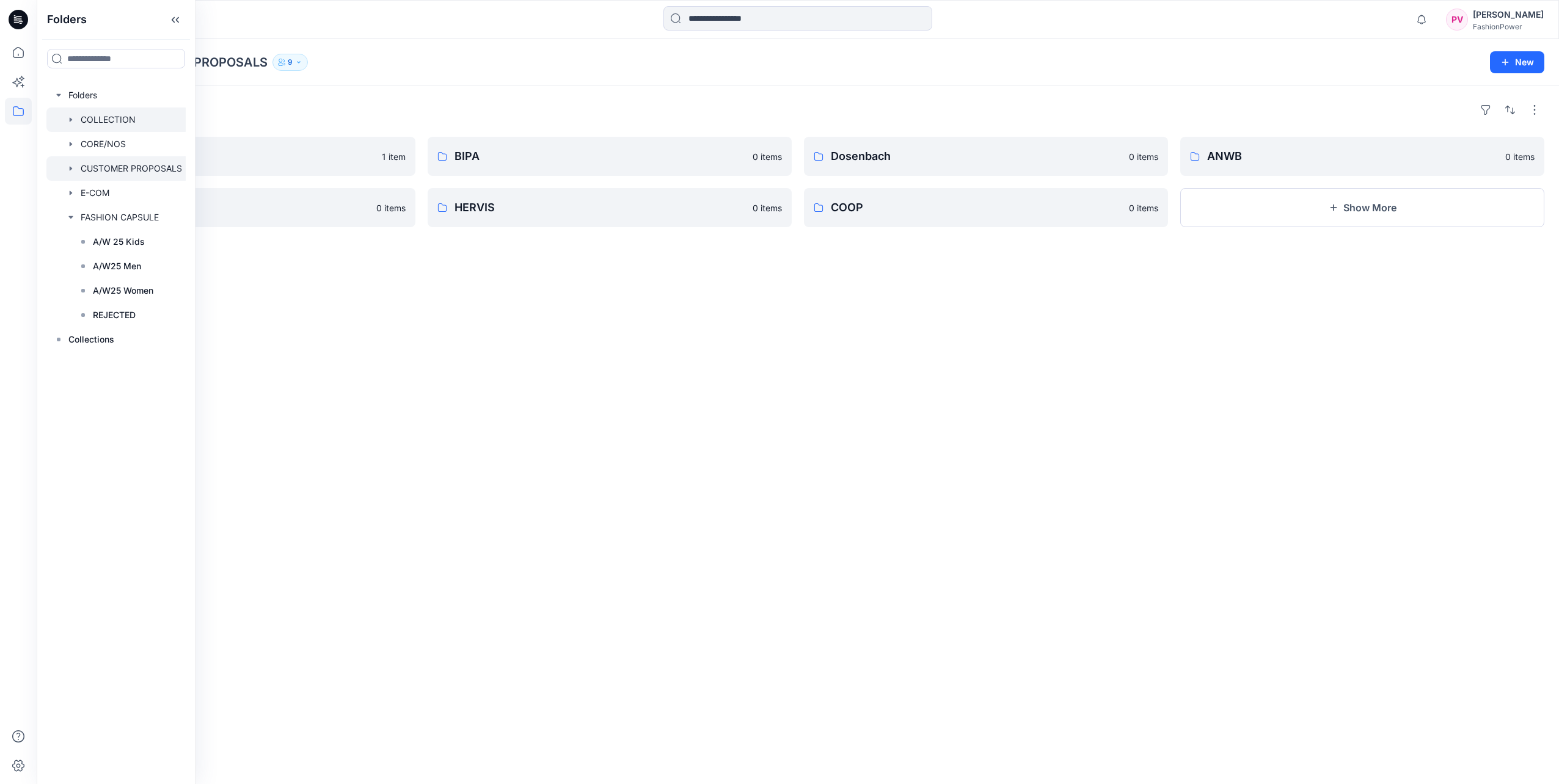
click at [93, 122] on div at bounding box center [117, 120] width 143 height 25
click at [69, 118] on icon "button" at bounding box center [70, 119] width 9 height 9
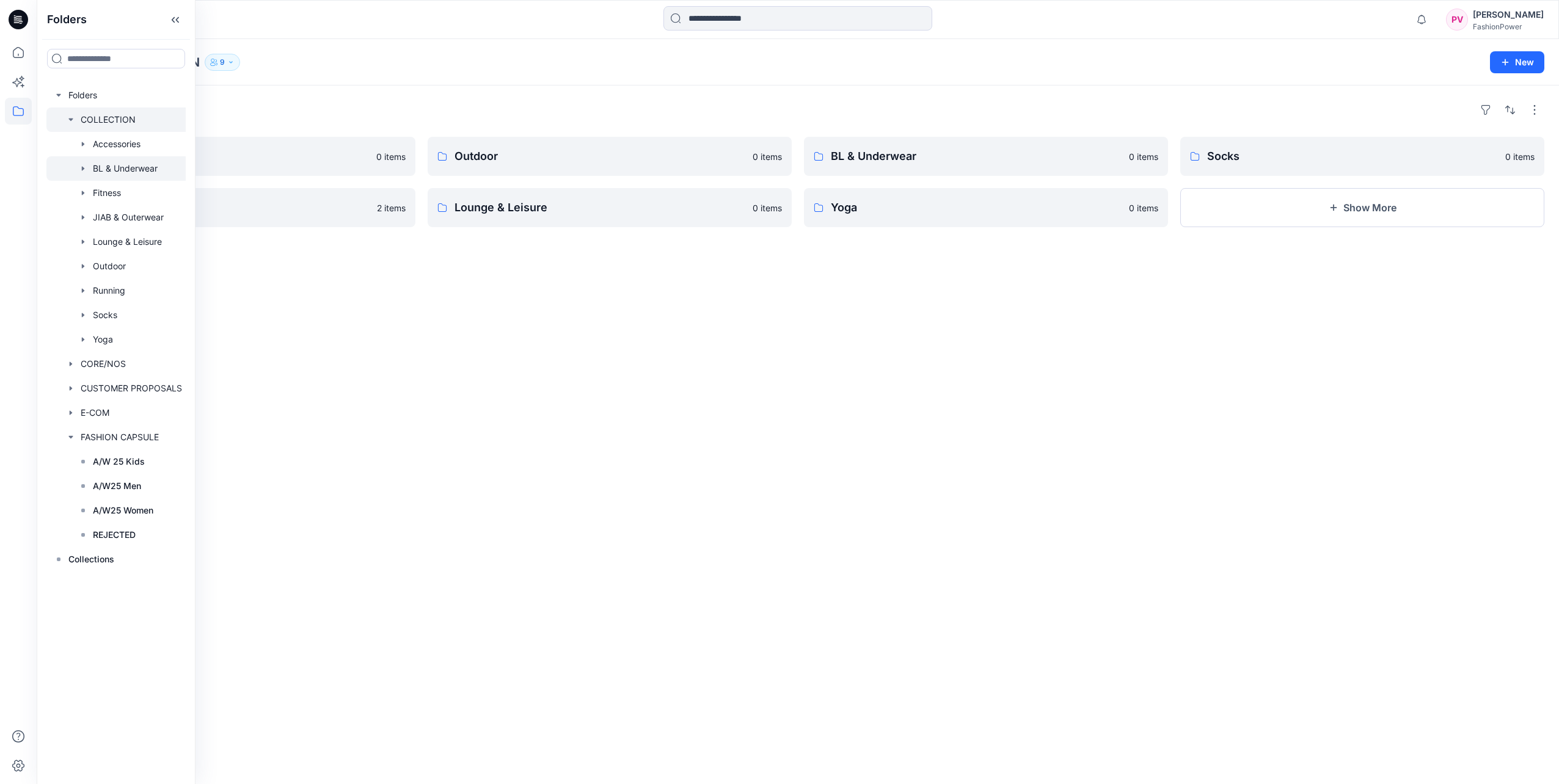
click at [84, 168] on icon "button" at bounding box center [82, 168] width 9 height 9
click at [85, 169] on icon "button" at bounding box center [82, 168] width 9 height 9
click at [88, 265] on div at bounding box center [117, 266] width 143 height 25
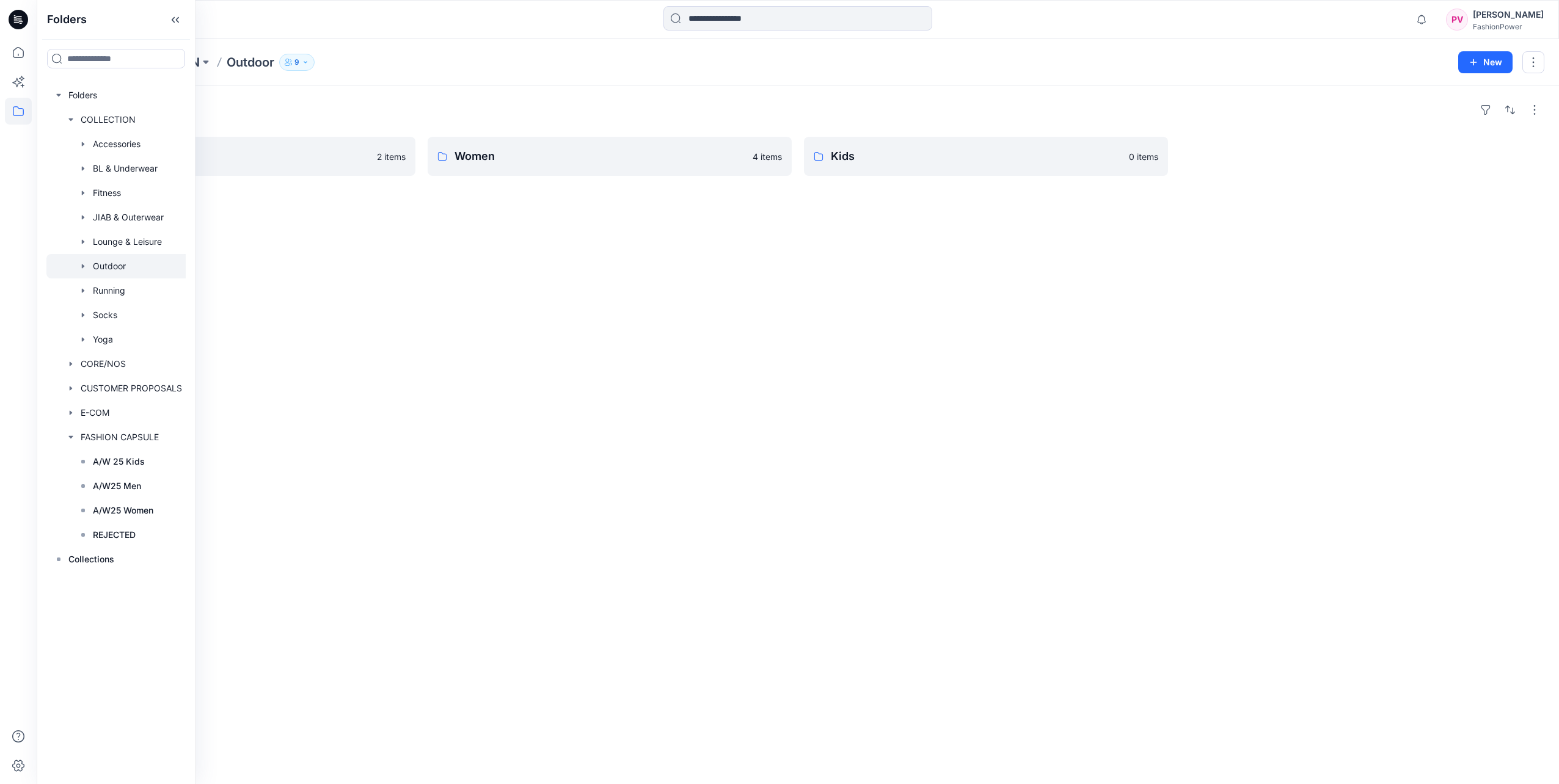
click at [85, 267] on icon "button" at bounding box center [82, 265] width 9 height 9
click at [118, 332] on p "Women" at bounding box center [120, 339] width 30 height 15
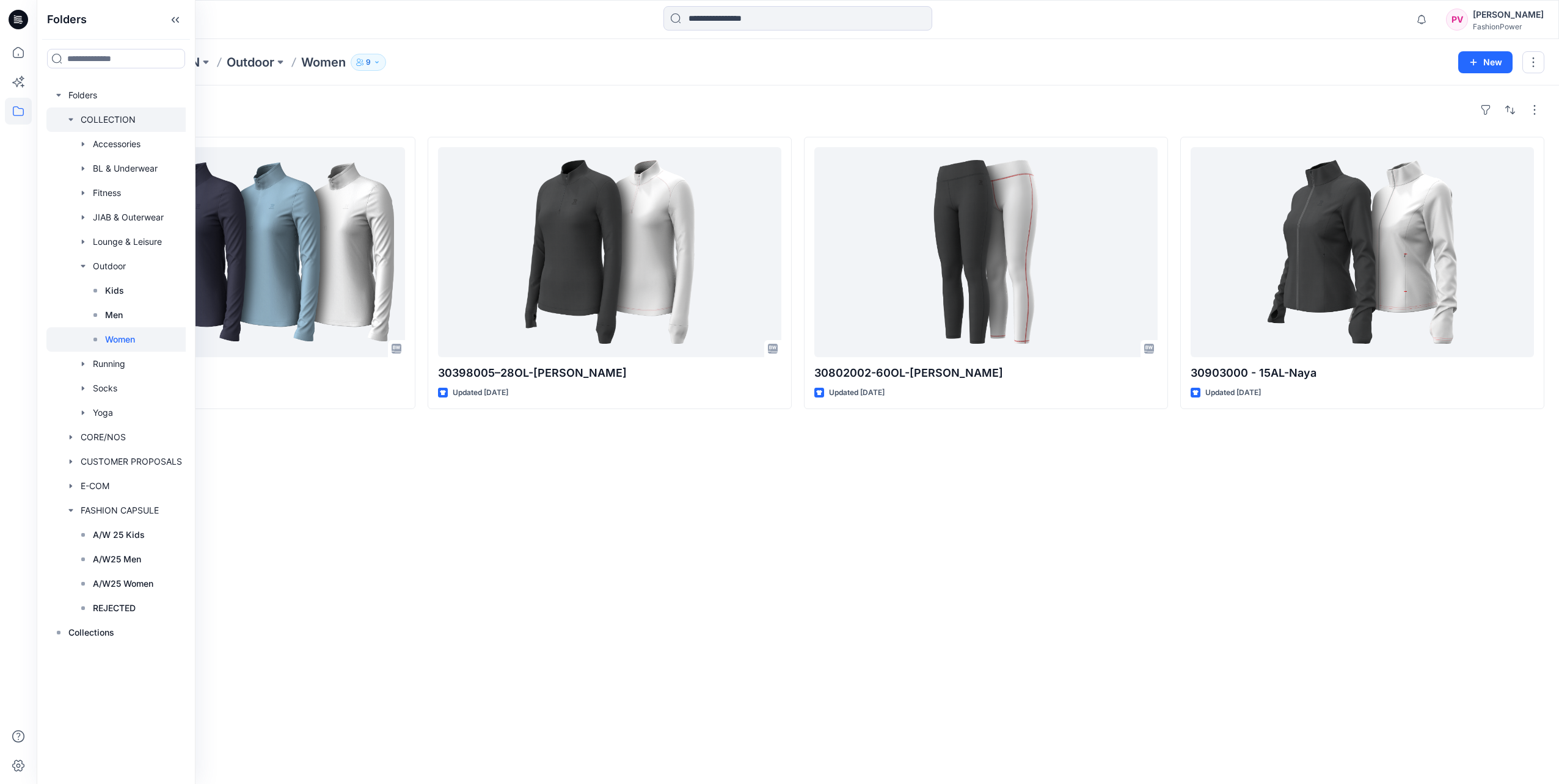
click at [72, 117] on icon "button" at bounding box center [70, 119] width 9 height 9
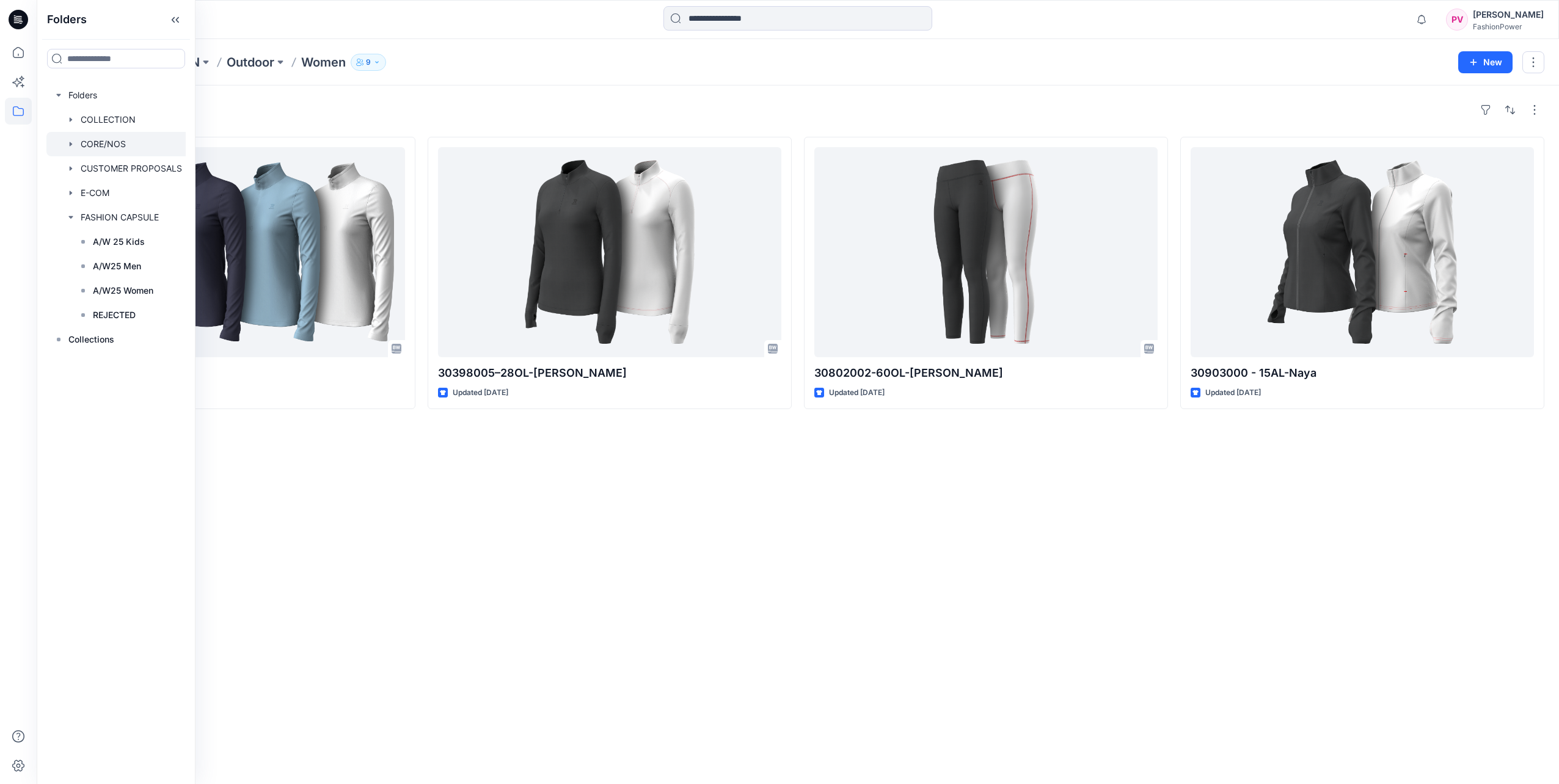
click at [72, 140] on icon "button" at bounding box center [70, 144] width 9 height 9
click at [72, 140] on icon "button" at bounding box center [70, 144] width 9 height 9
click at [68, 169] on icon "button" at bounding box center [70, 168] width 9 height 9
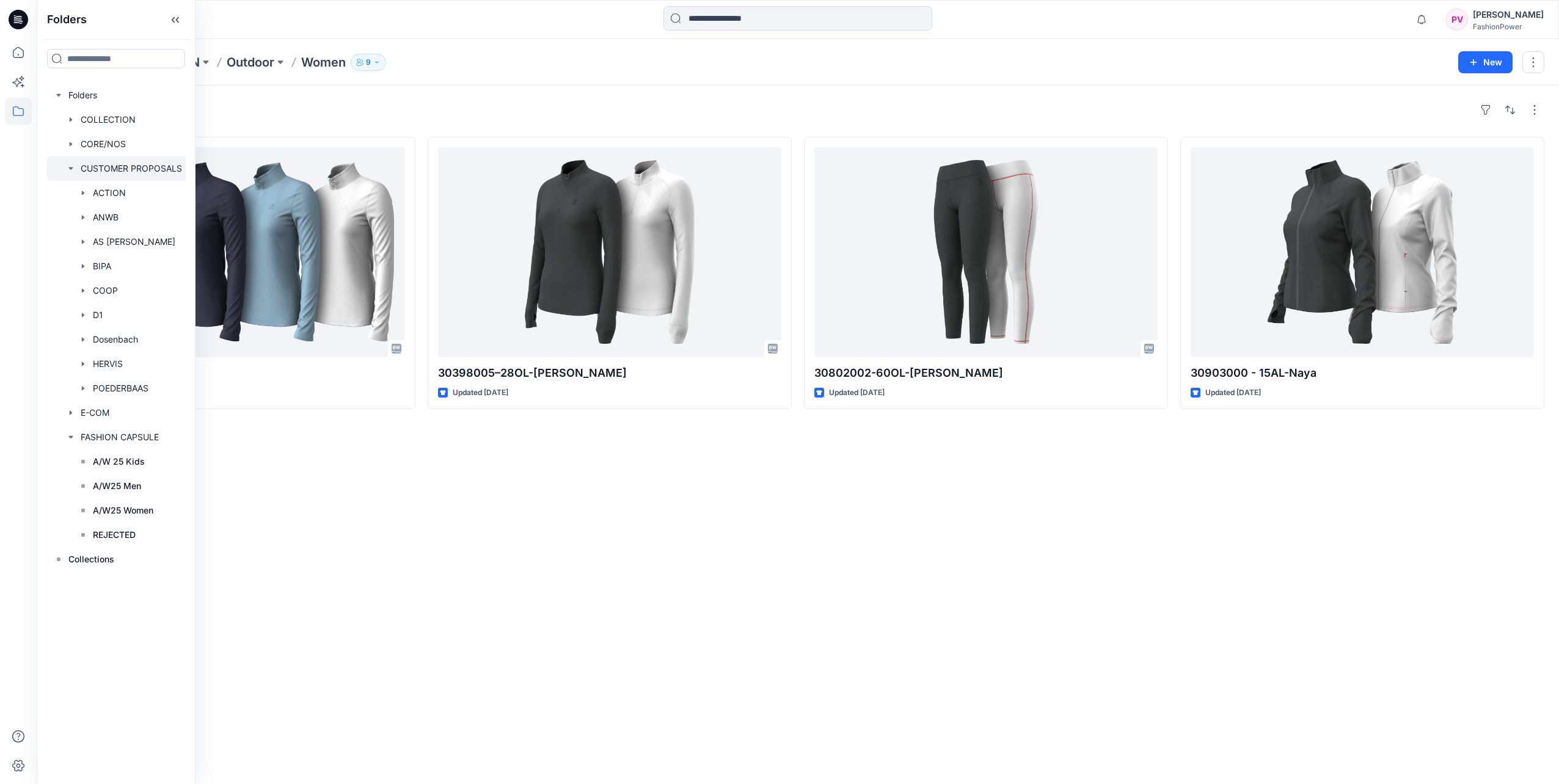
click at [68, 169] on icon "button" at bounding box center [70, 168] width 9 height 9
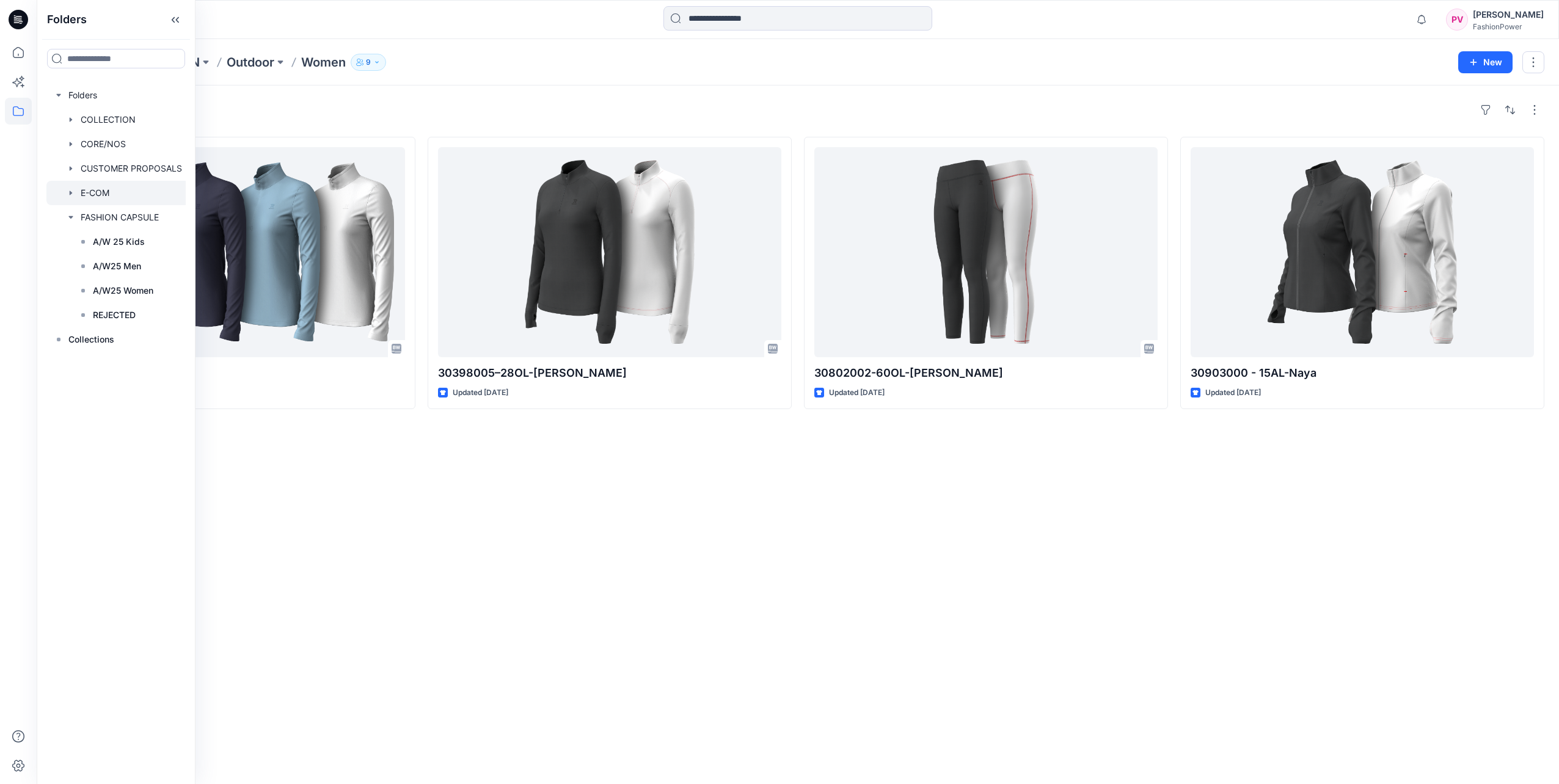
click at [71, 195] on icon "button" at bounding box center [70, 193] width 9 height 9
click at [93, 211] on p "S/S26 Women" at bounding box center [121, 217] width 57 height 15
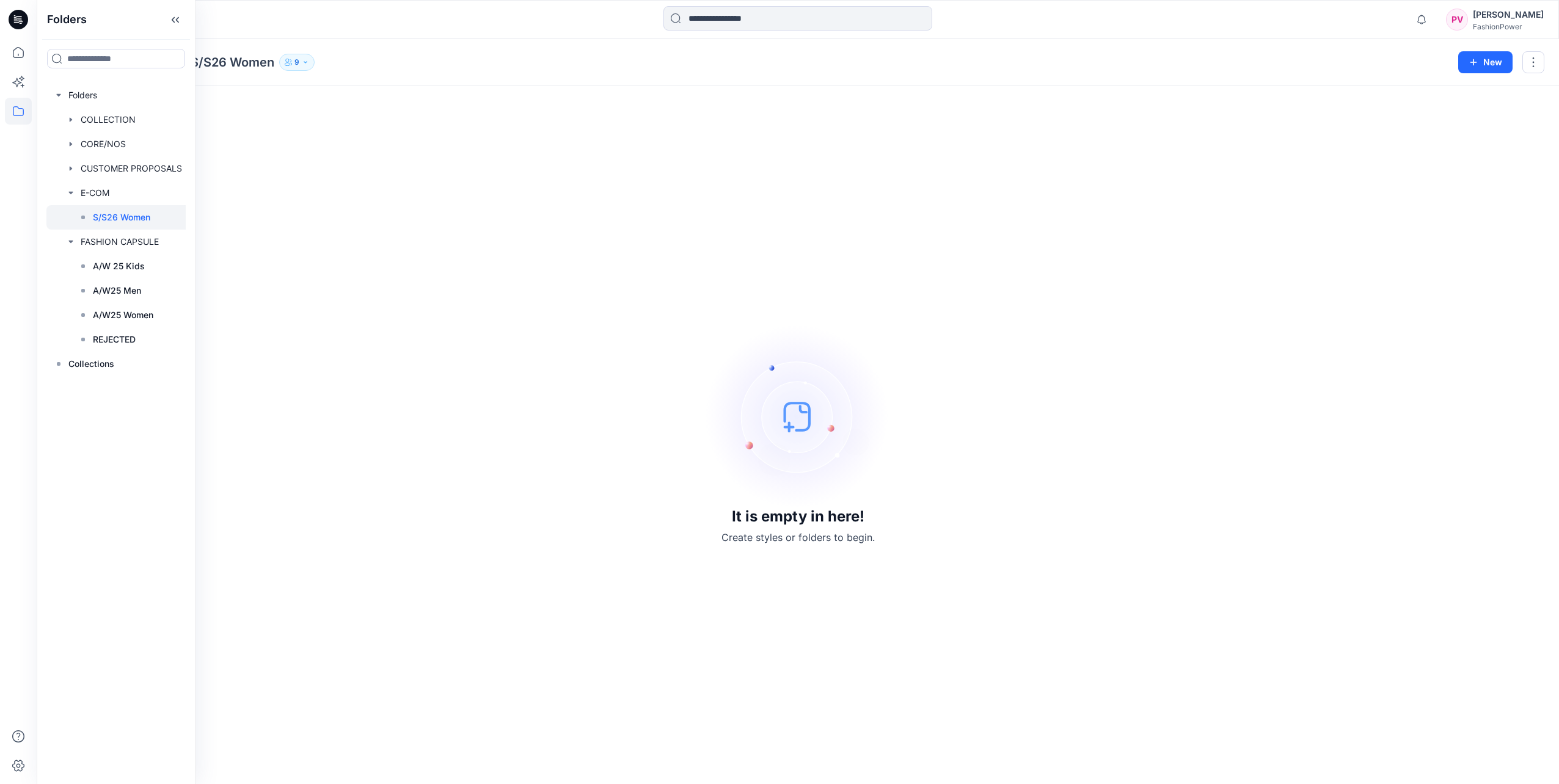
click at [83, 217] on rect at bounding box center [83, 217] width 3 height 3
click at [92, 195] on div at bounding box center [117, 193] width 143 height 25
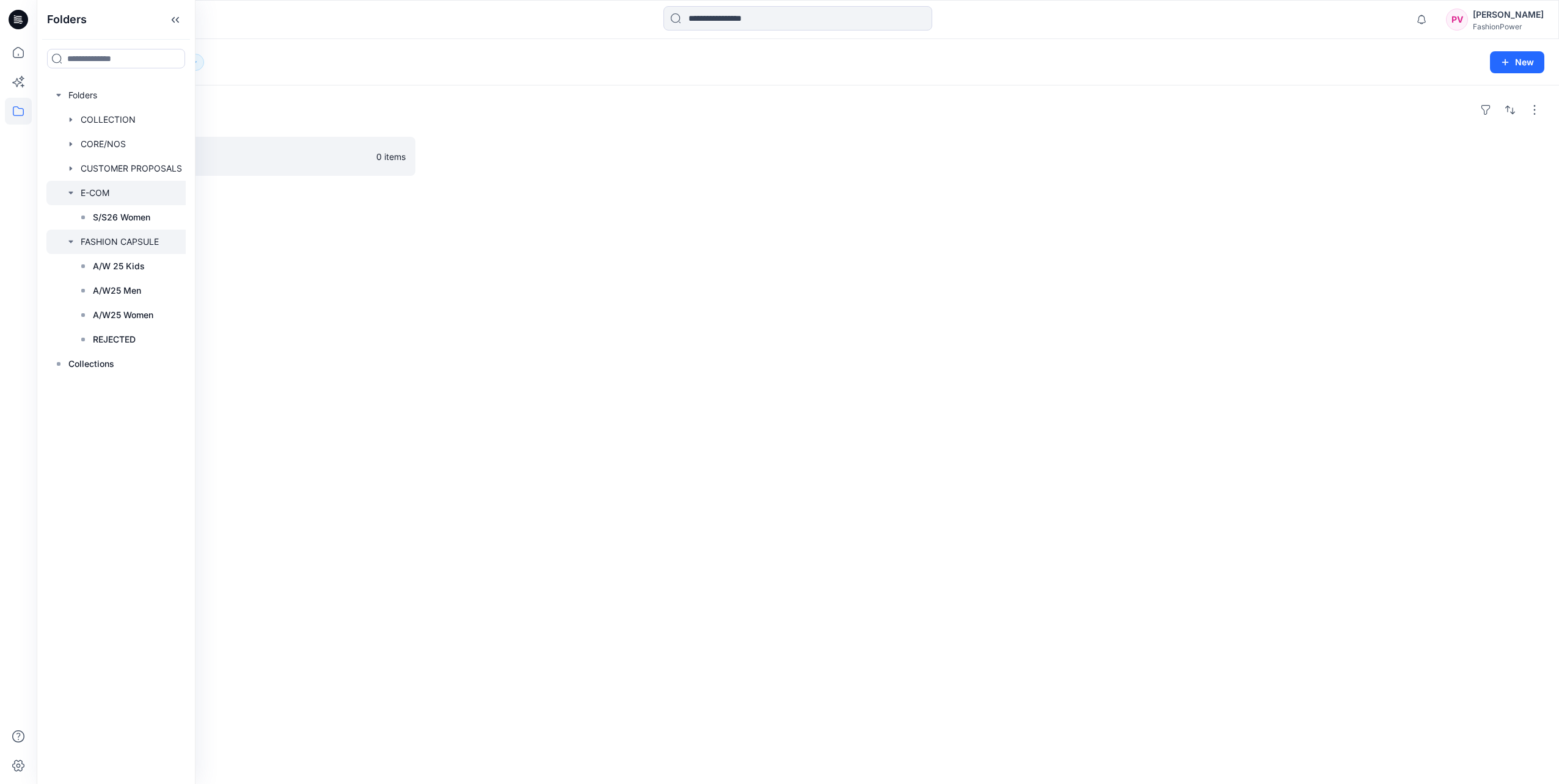
click at [92, 235] on div at bounding box center [117, 241] width 143 height 25
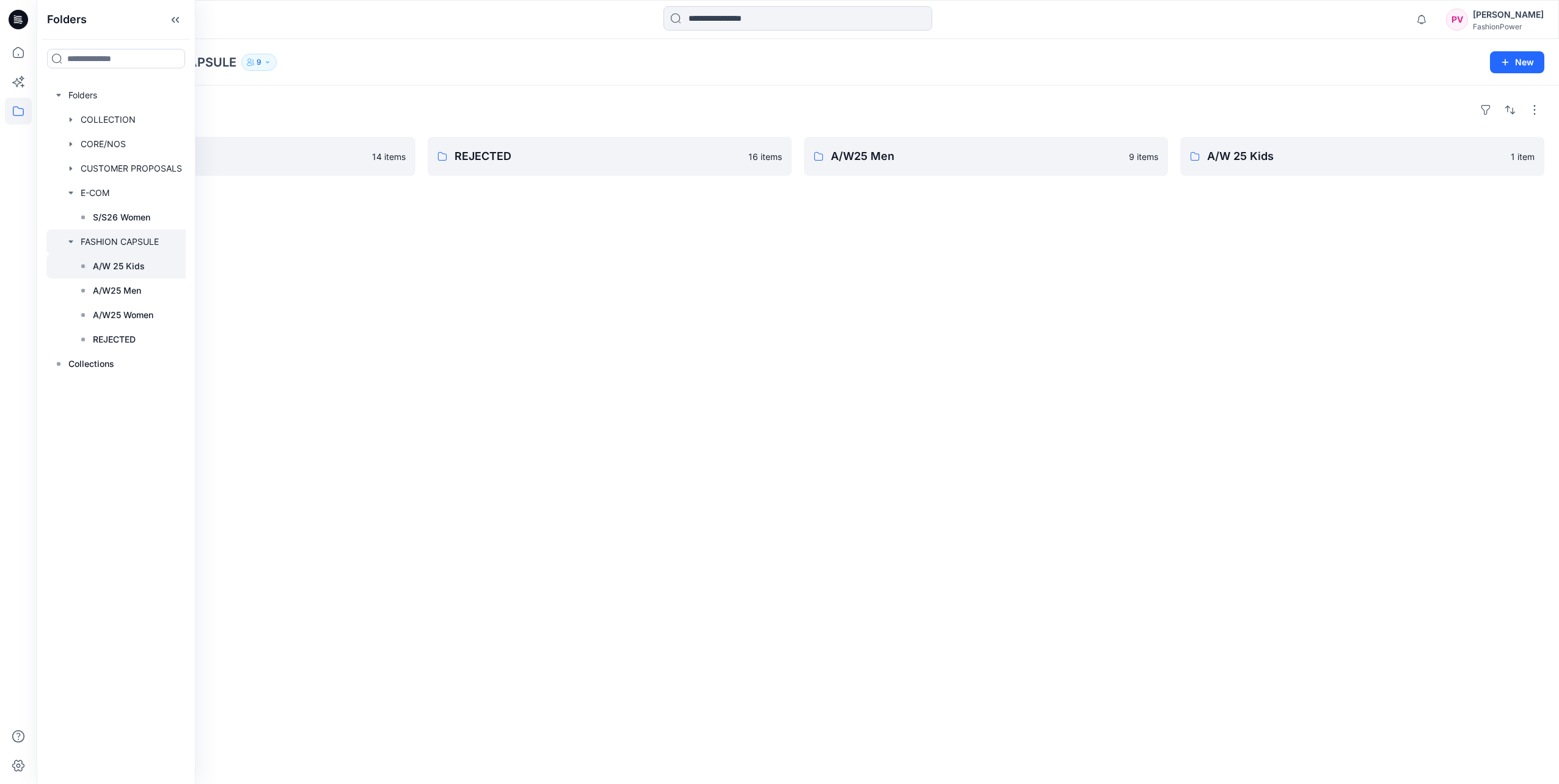
click at [135, 265] on p "A/W 25 Kids" at bounding box center [118, 266] width 52 height 15
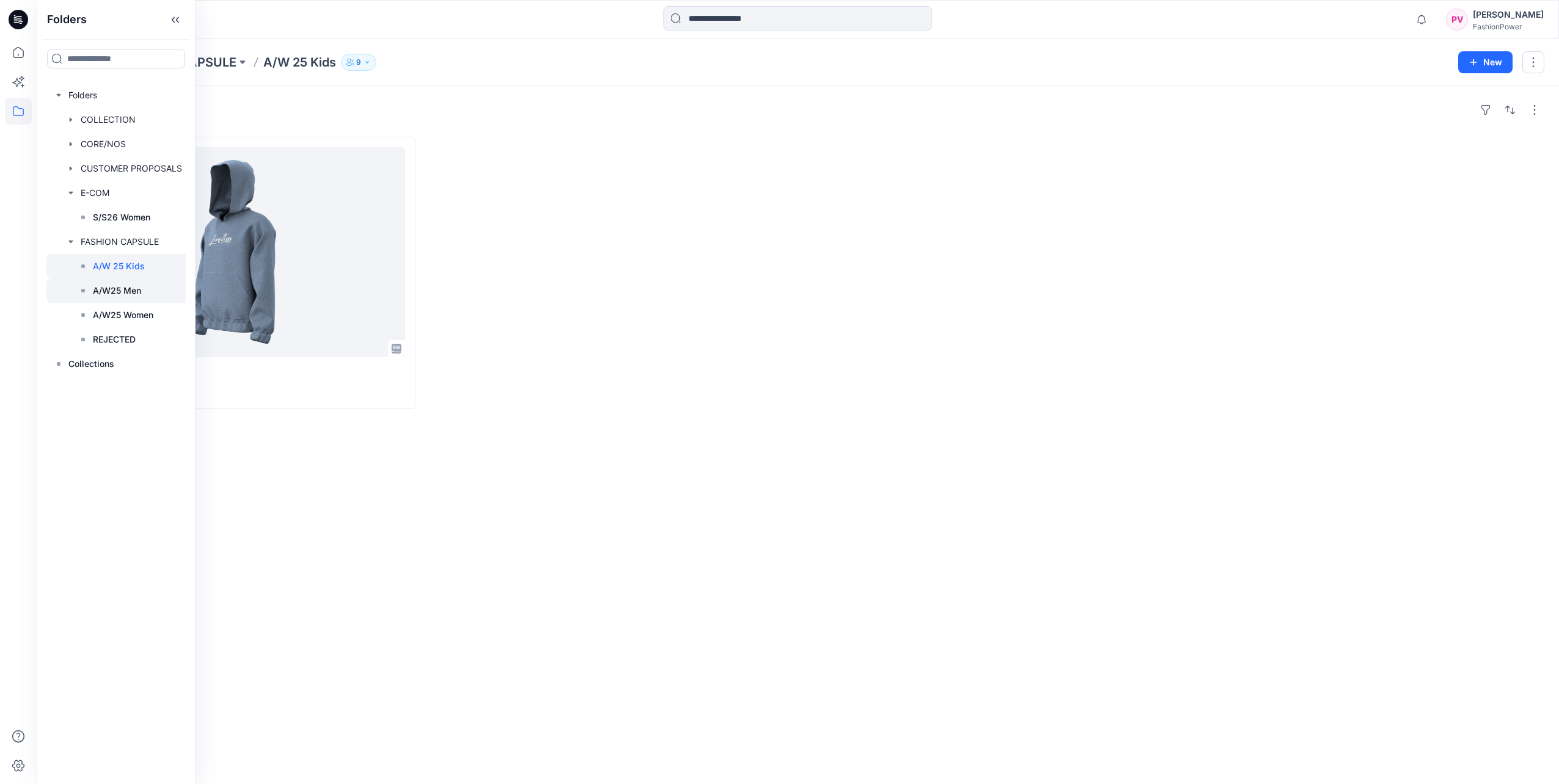
click at [134, 289] on p "A/W25 Men" at bounding box center [116, 290] width 48 height 15
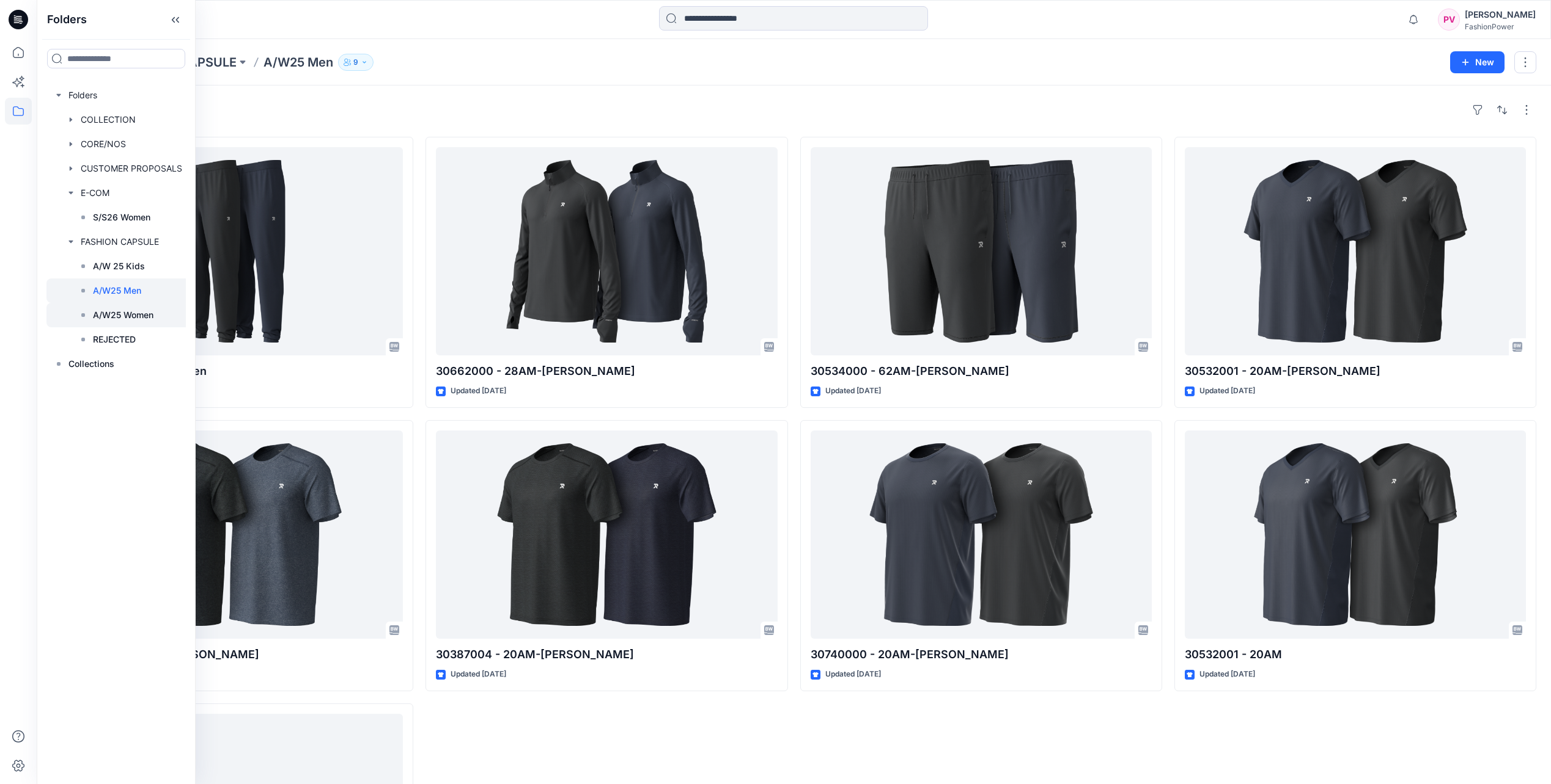
click at [125, 311] on p "A/W25 Women" at bounding box center [122, 315] width 61 height 15
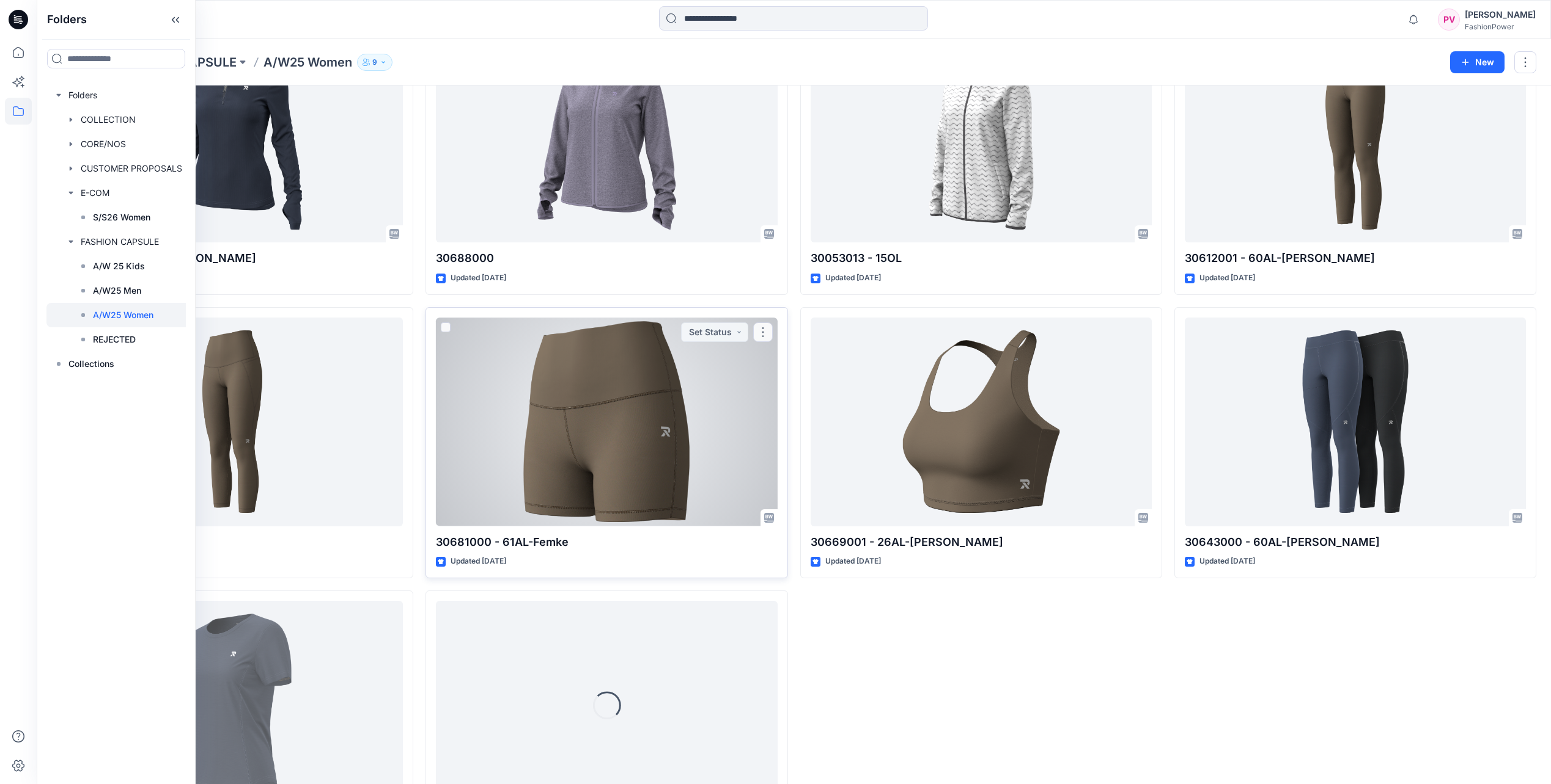
scroll to position [489, 0]
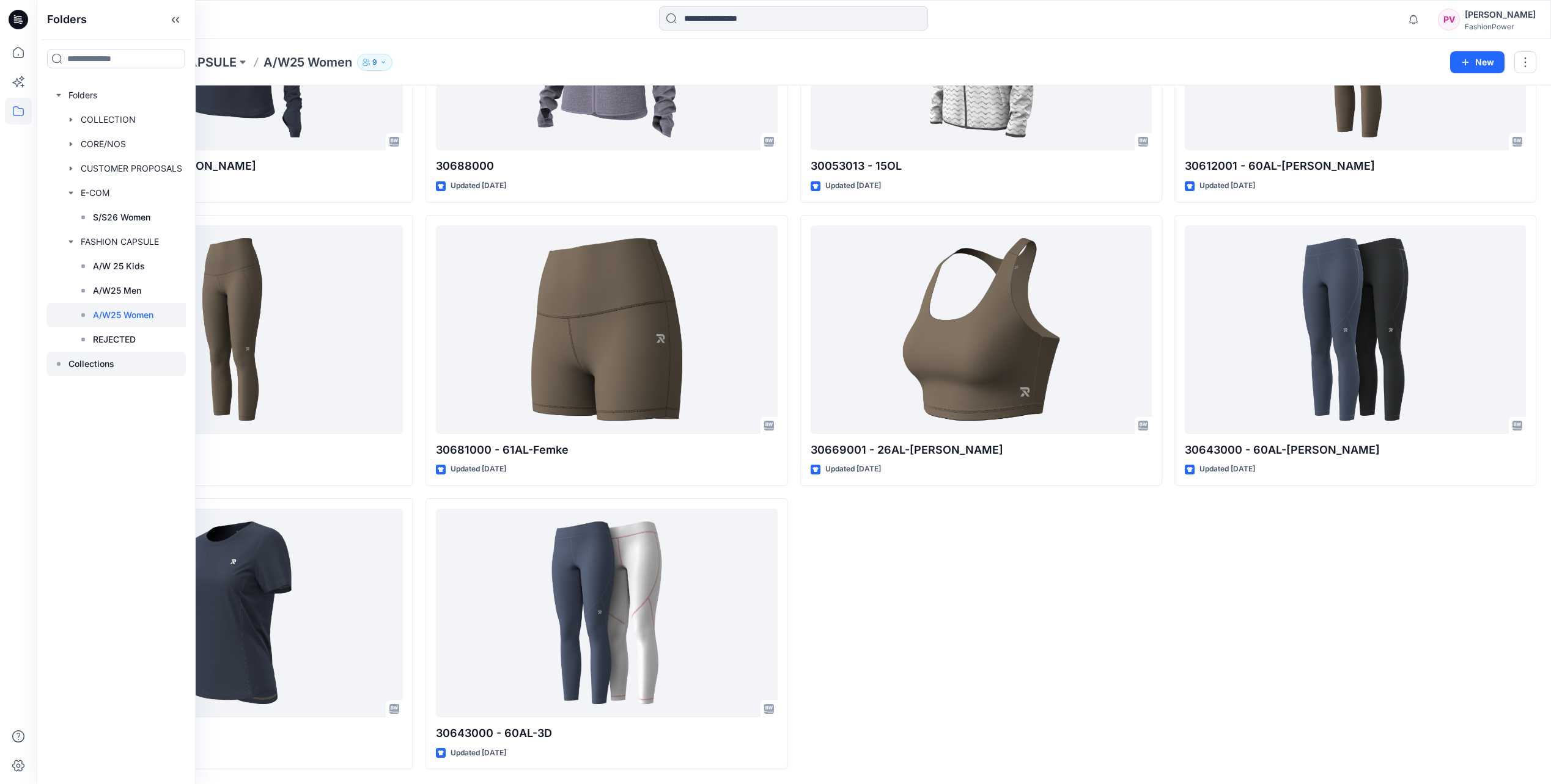
click at [91, 361] on p "Collections" at bounding box center [92, 364] width 46 height 15
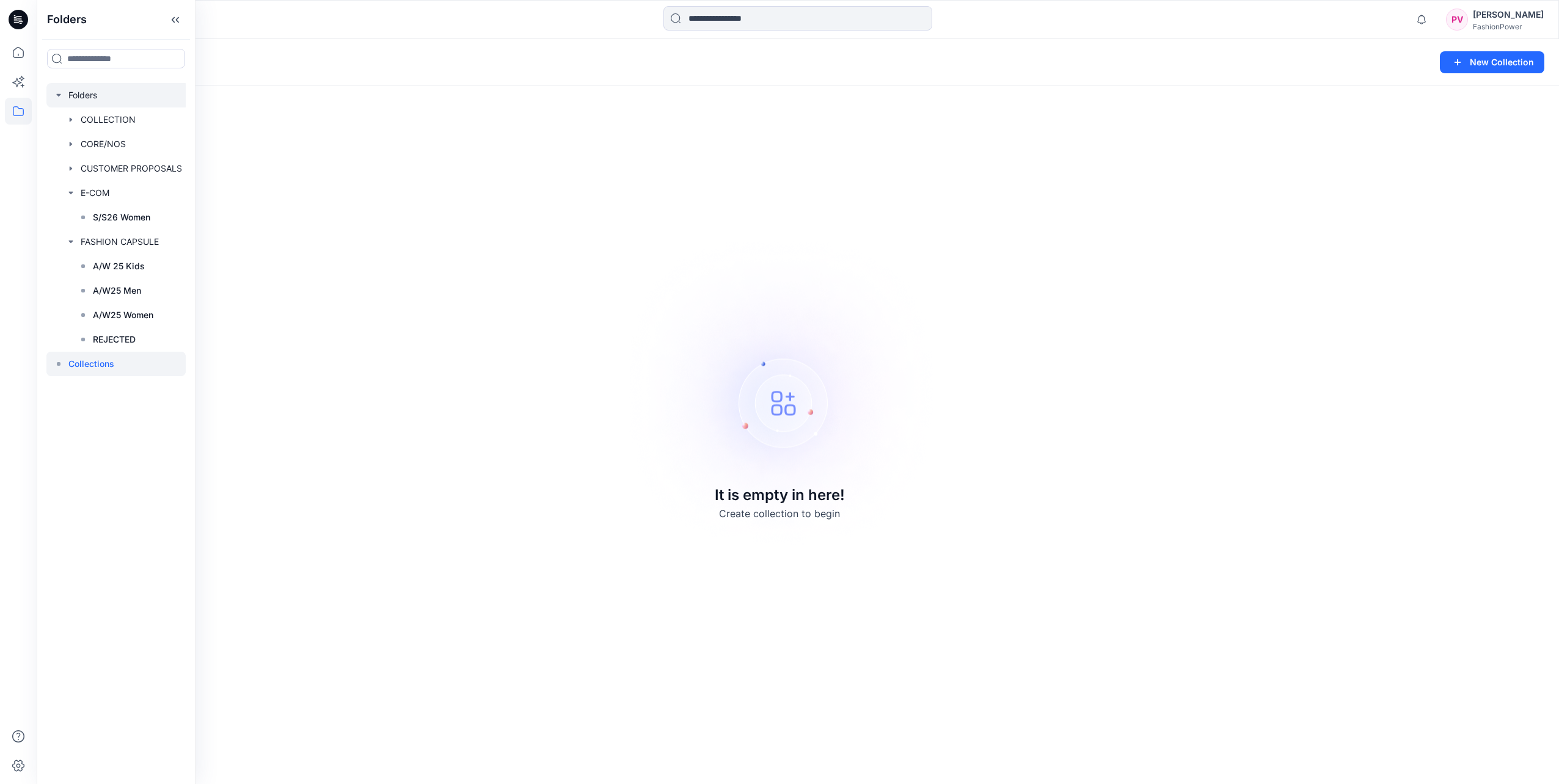
click at [71, 98] on div at bounding box center [117, 95] width 143 height 25
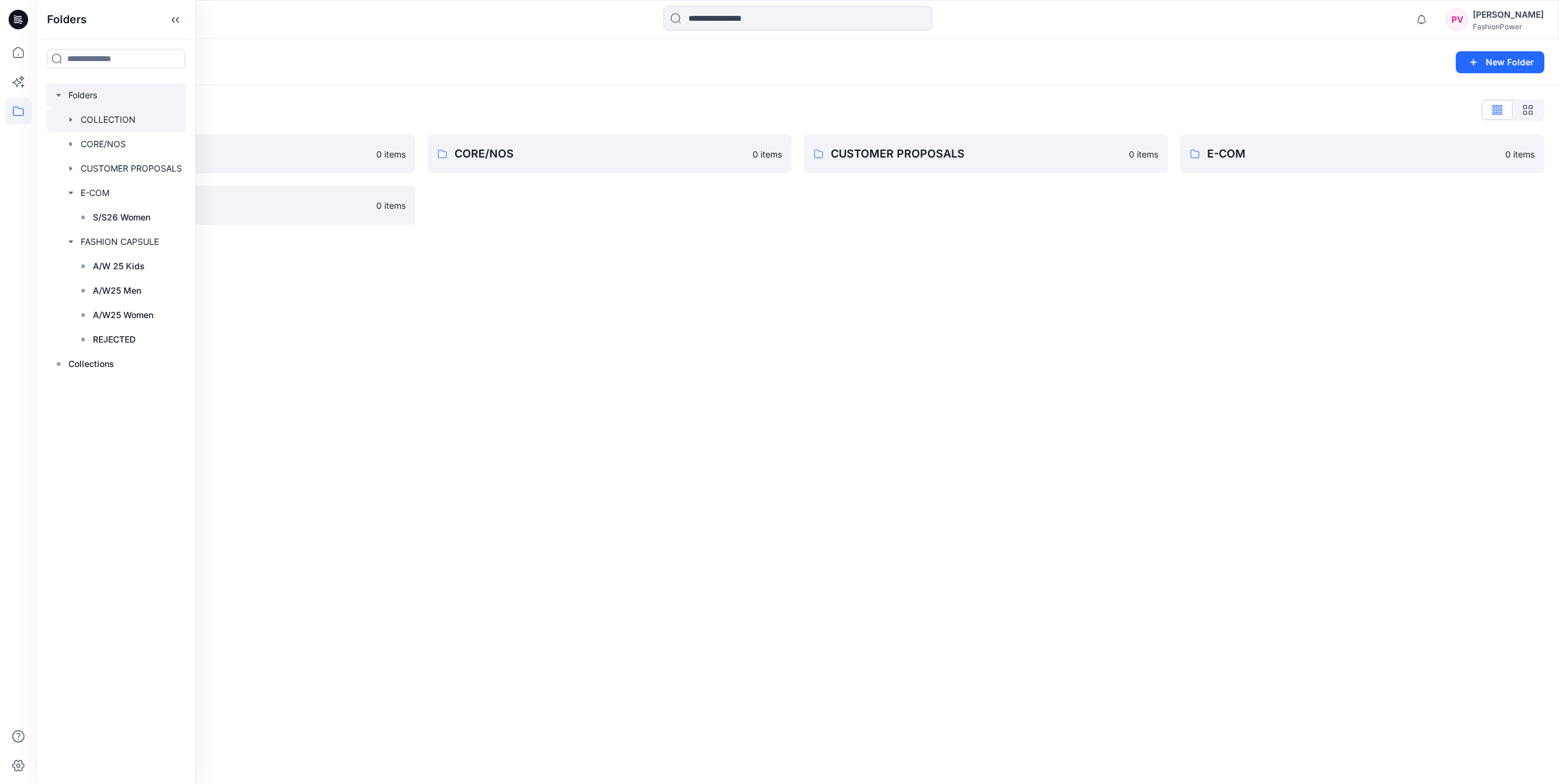
click at [71, 120] on icon "button" at bounding box center [70, 119] width 3 height 4
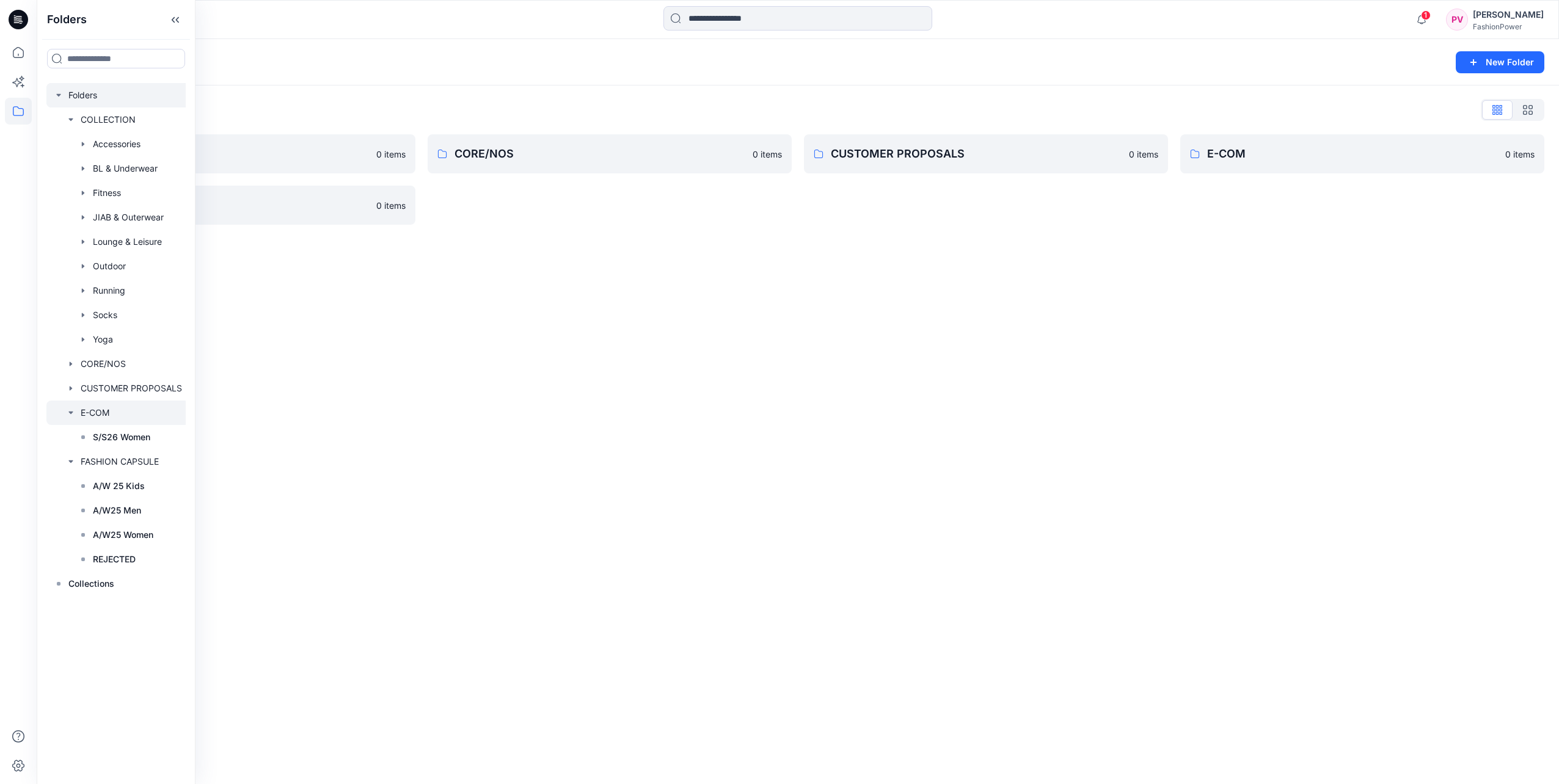
click at [68, 405] on div at bounding box center [117, 413] width 143 height 25
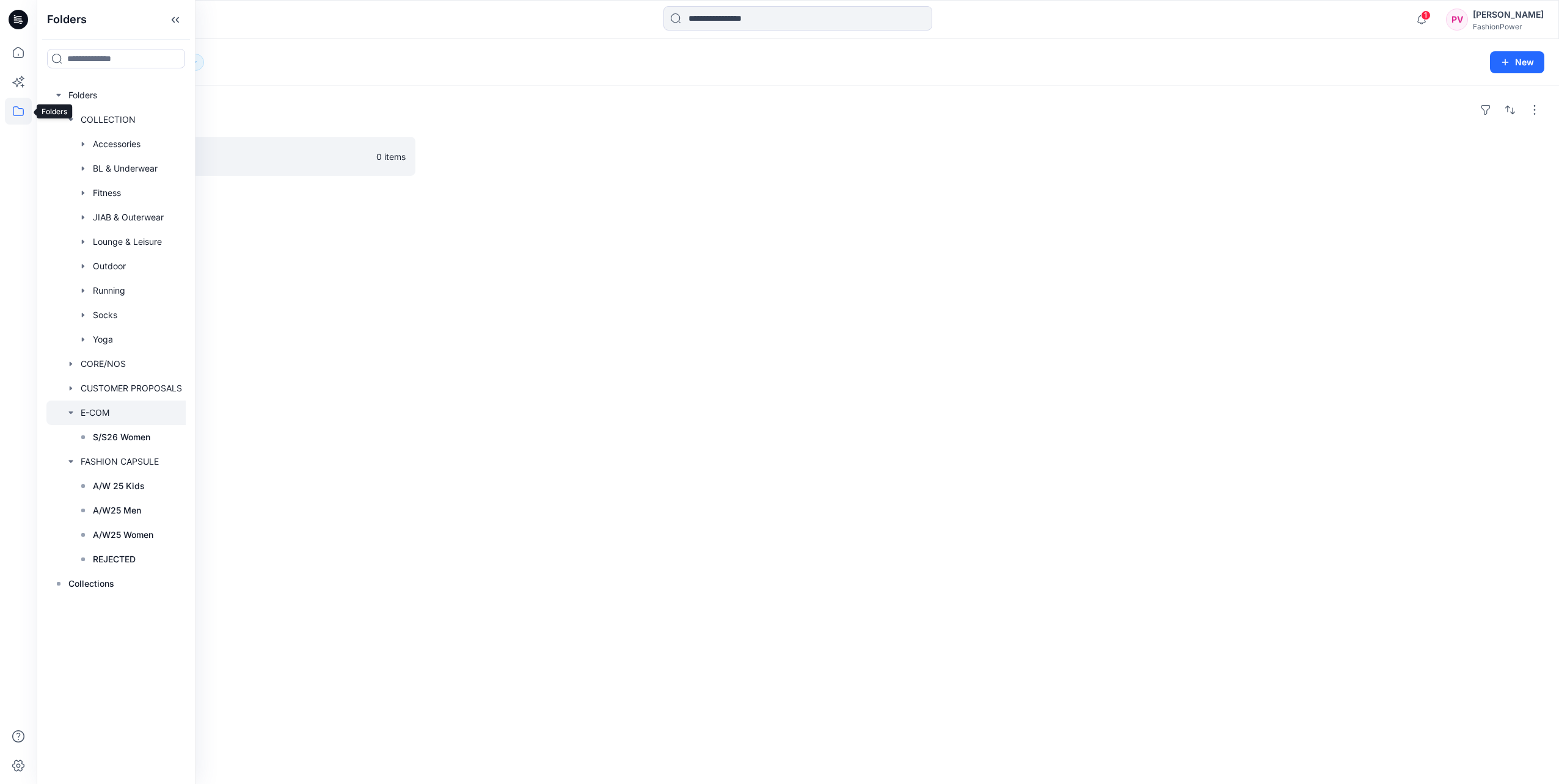
click at [29, 102] on icon at bounding box center [18, 110] width 27 height 27
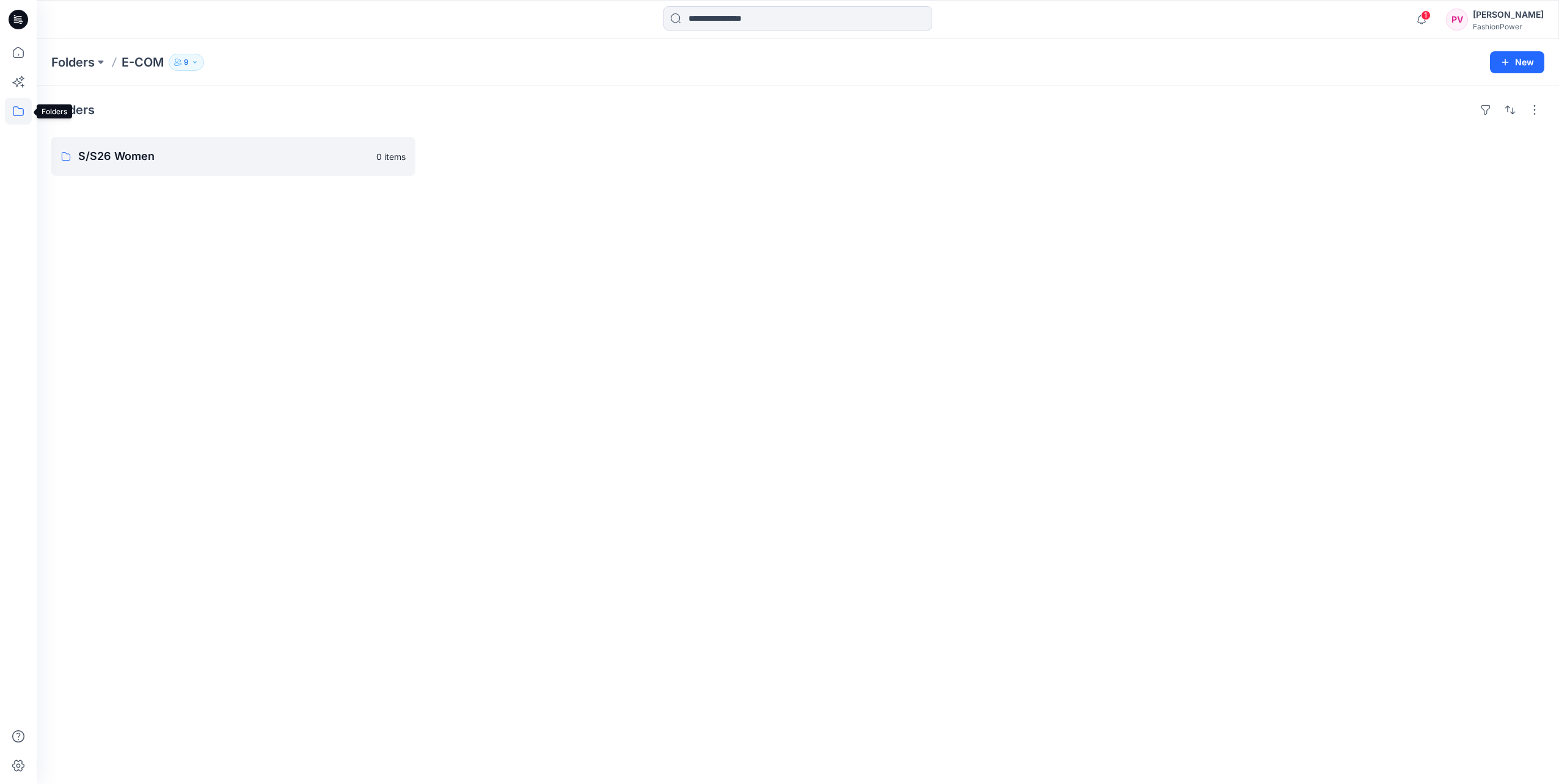
click at [25, 114] on icon at bounding box center [18, 110] width 27 height 27
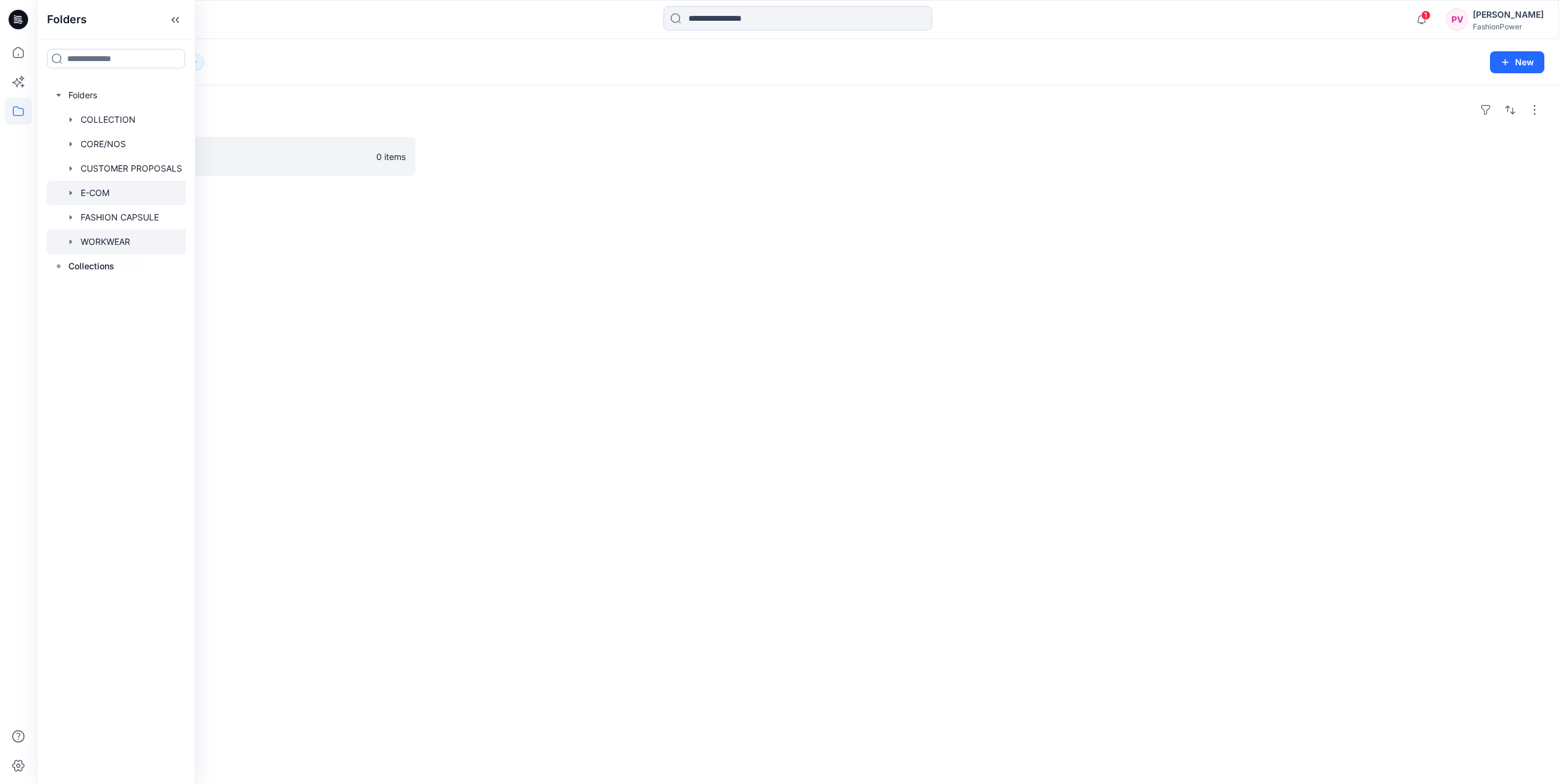
click at [74, 242] on icon "button" at bounding box center [70, 241] width 9 height 9
click at [91, 261] on div at bounding box center [117, 266] width 143 height 25
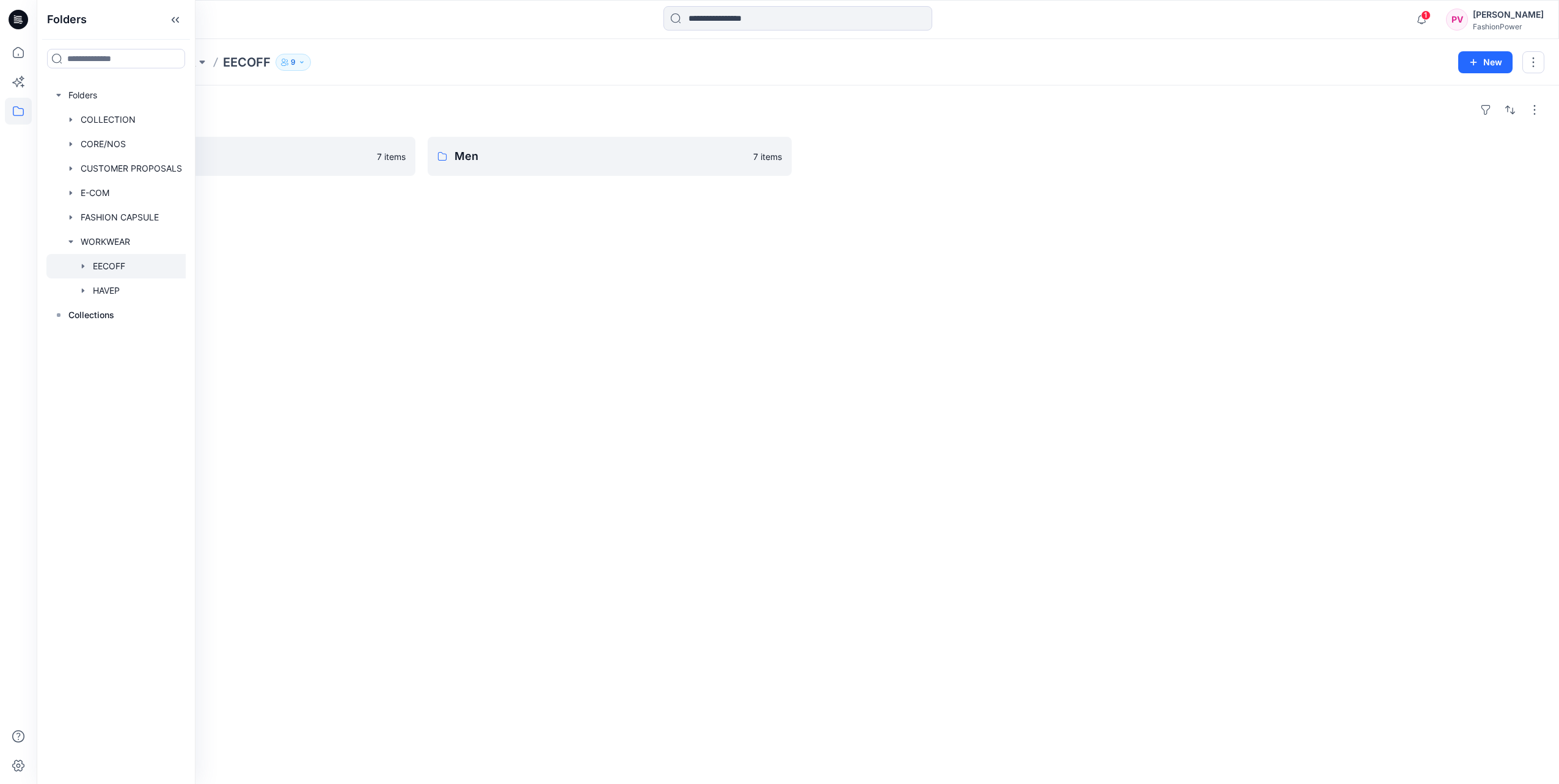
click at [84, 265] on icon "button" at bounding box center [82, 265] width 9 height 9
click at [121, 314] on p "Women" at bounding box center [120, 315] width 30 height 15
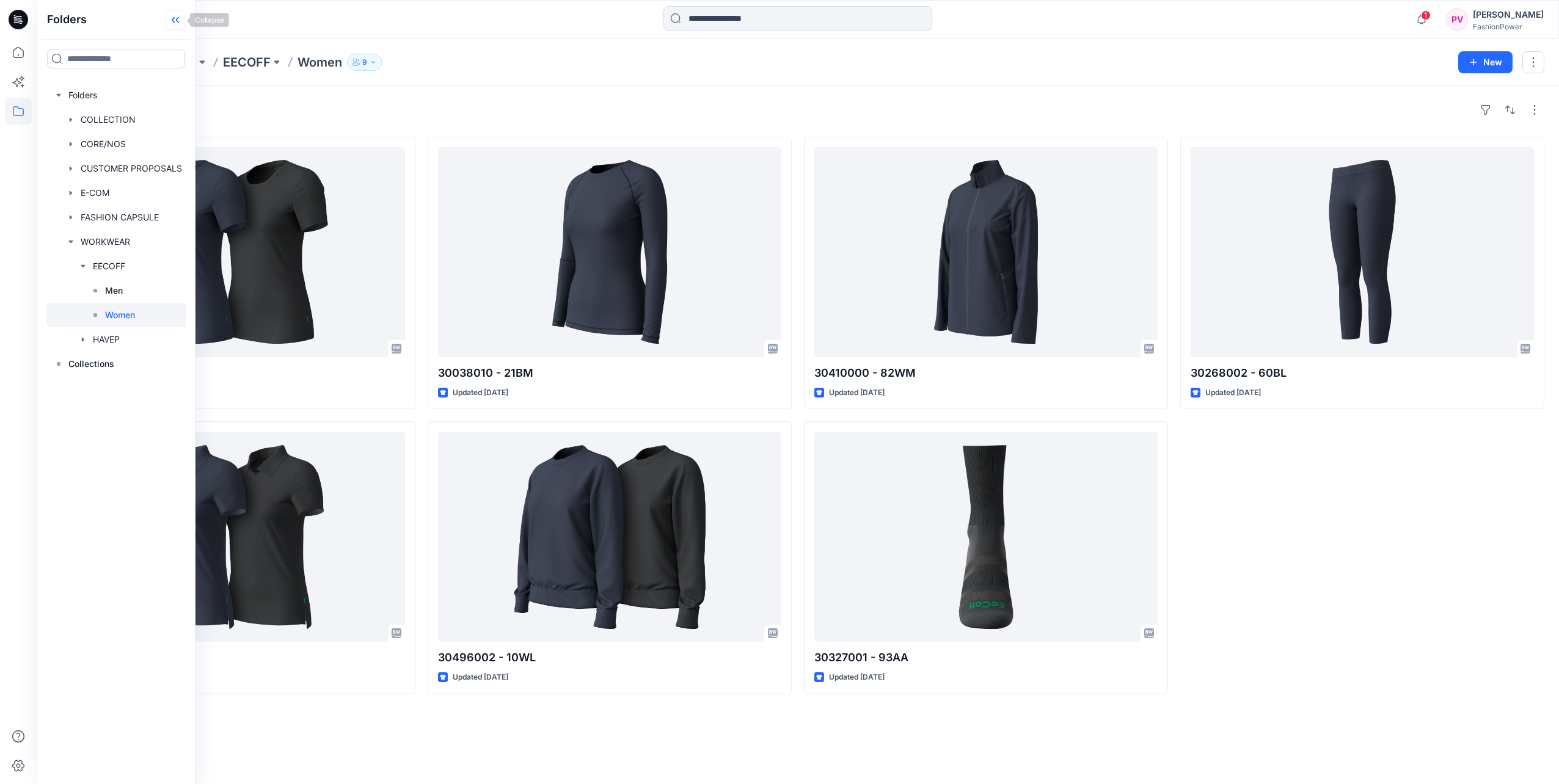
click at [169, 21] on icon at bounding box center [175, 20] width 20 height 21
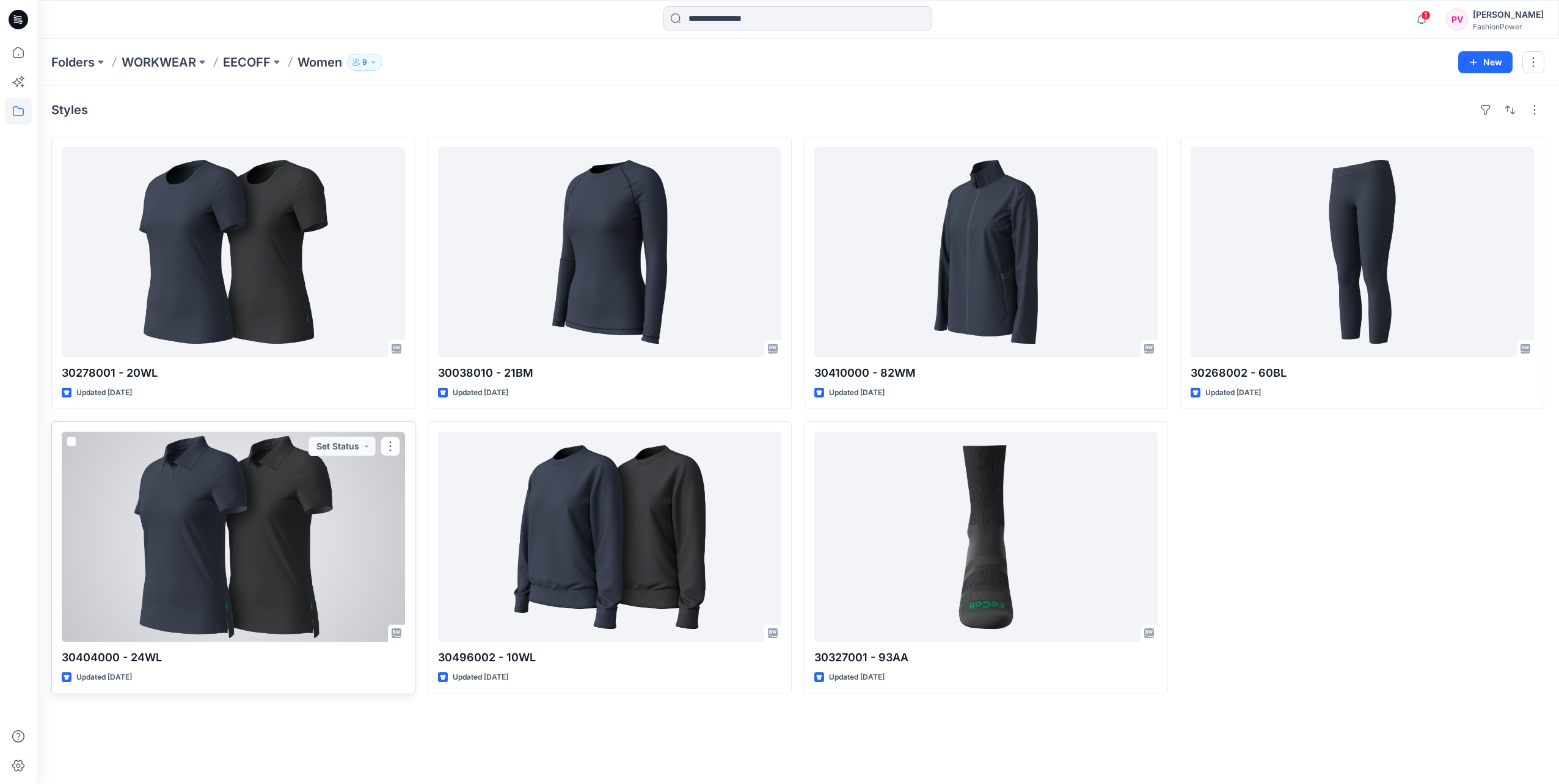
click at [219, 537] on div at bounding box center [233, 538] width 343 height 211
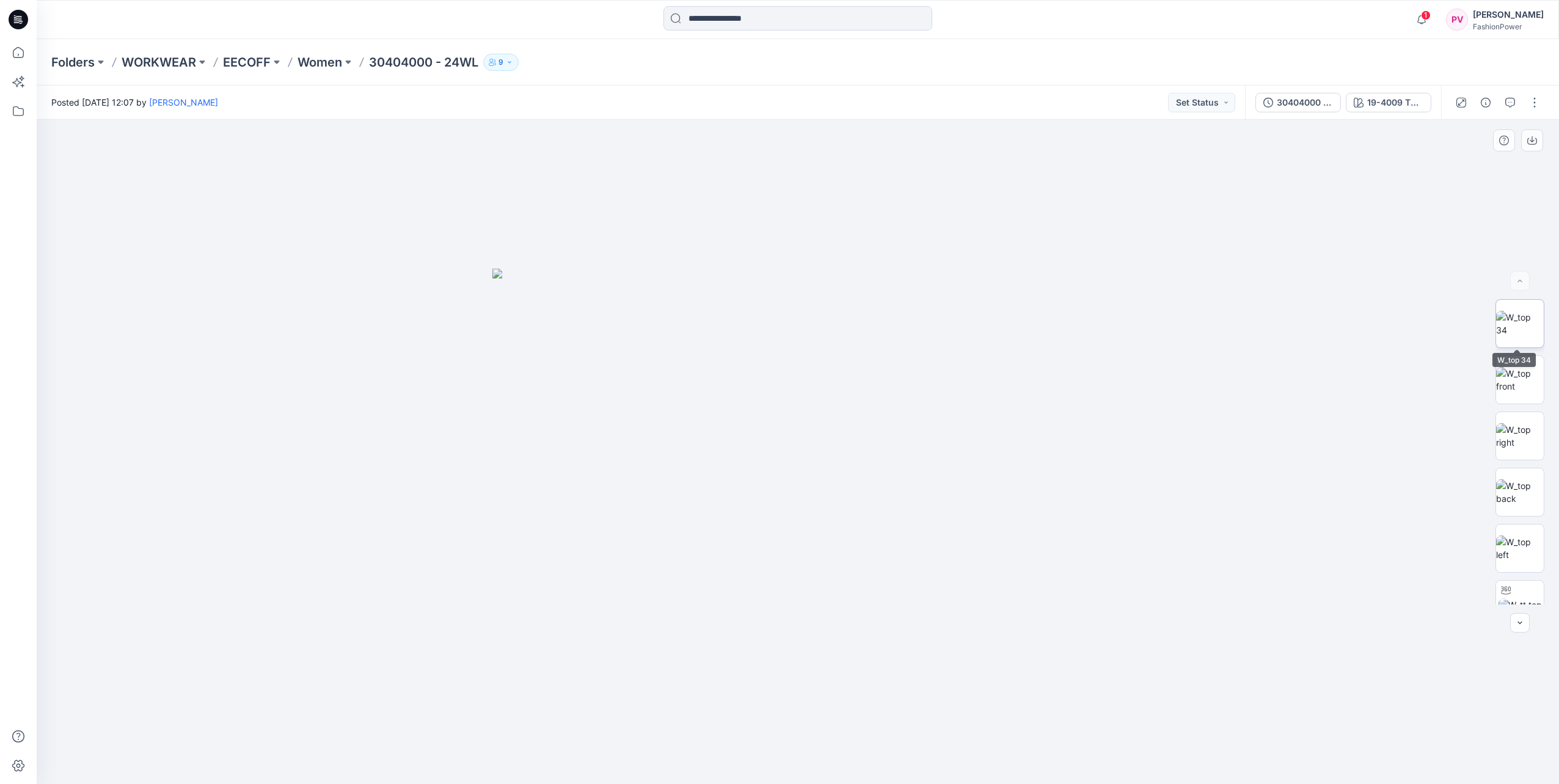
click at [1515, 321] on img at bounding box center [1520, 324] width 48 height 26
click at [1516, 387] on img at bounding box center [1520, 380] width 48 height 26
click at [1508, 446] on img at bounding box center [1520, 437] width 48 height 26
click at [1513, 479] on img at bounding box center [1520, 492] width 48 height 26
click at [1516, 330] on img at bounding box center [1520, 324] width 48 height 26
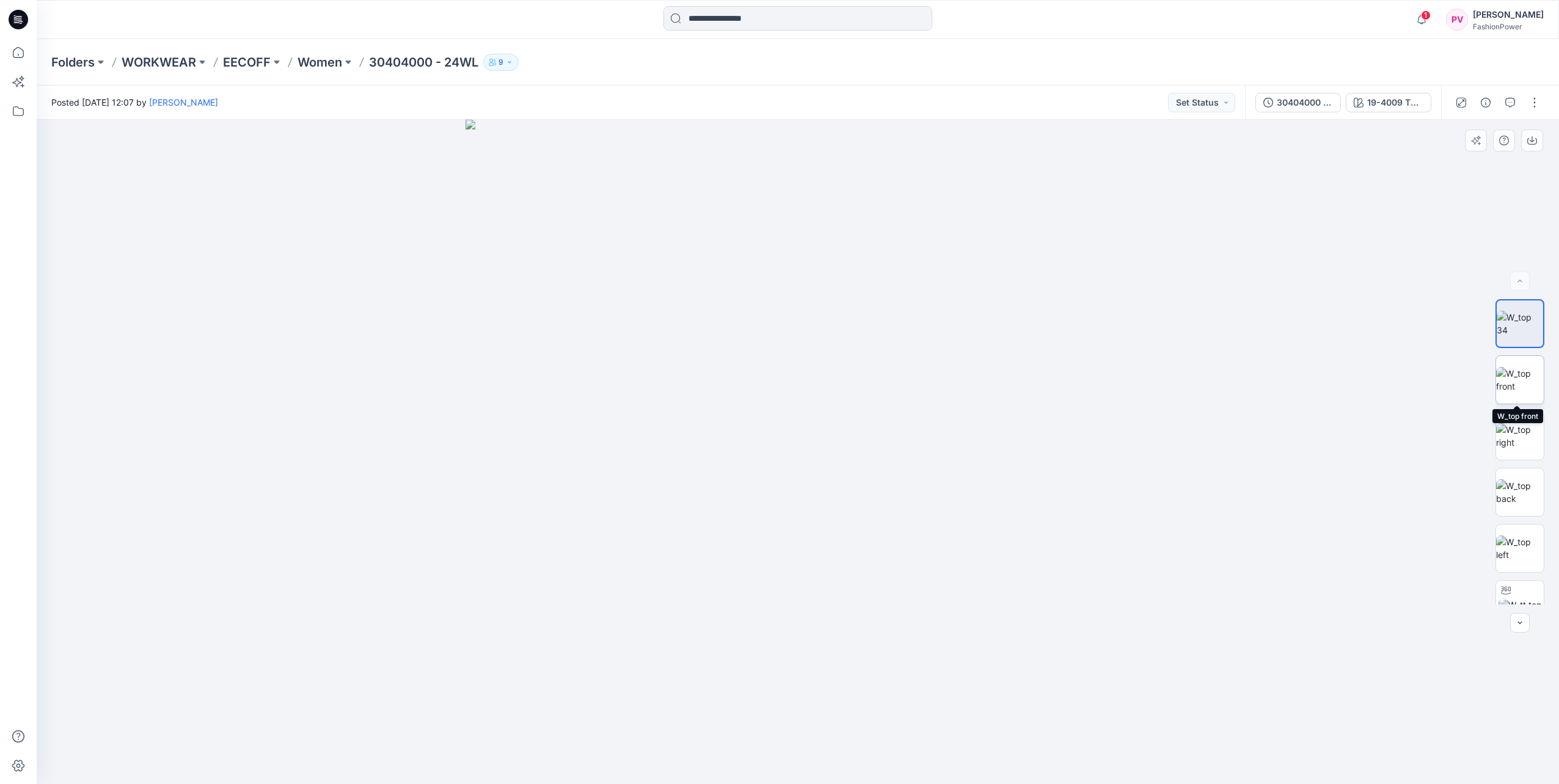
click at [1516, 372] on img at bounding box center [1520, 380] width 48 height 26
click at [1498, 321] on img at bounding box center [1520, 324] width 48 height 26
click at [1513, 369] on img at bounding box center [1520, 380] width 48 height 26
click at [1517, 332] on img at bounding box center [1520, 324] width 48 height 26
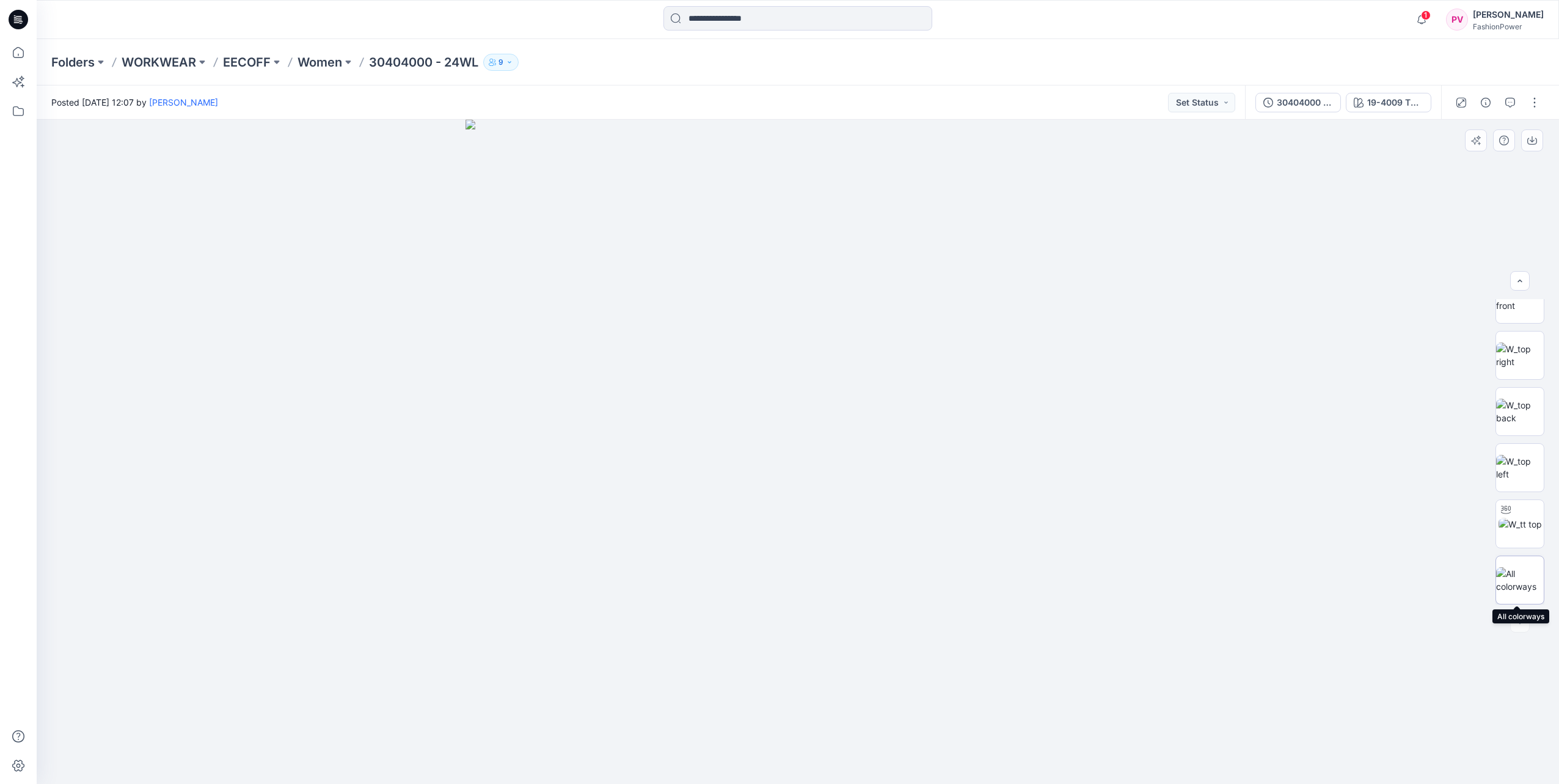
click at [1512, 577] on img at bounding box center [1520, 580] width 48 height 26
click at [257, 59] on p "EECOFF" at bounding box center [247, 62] width 48 height 17
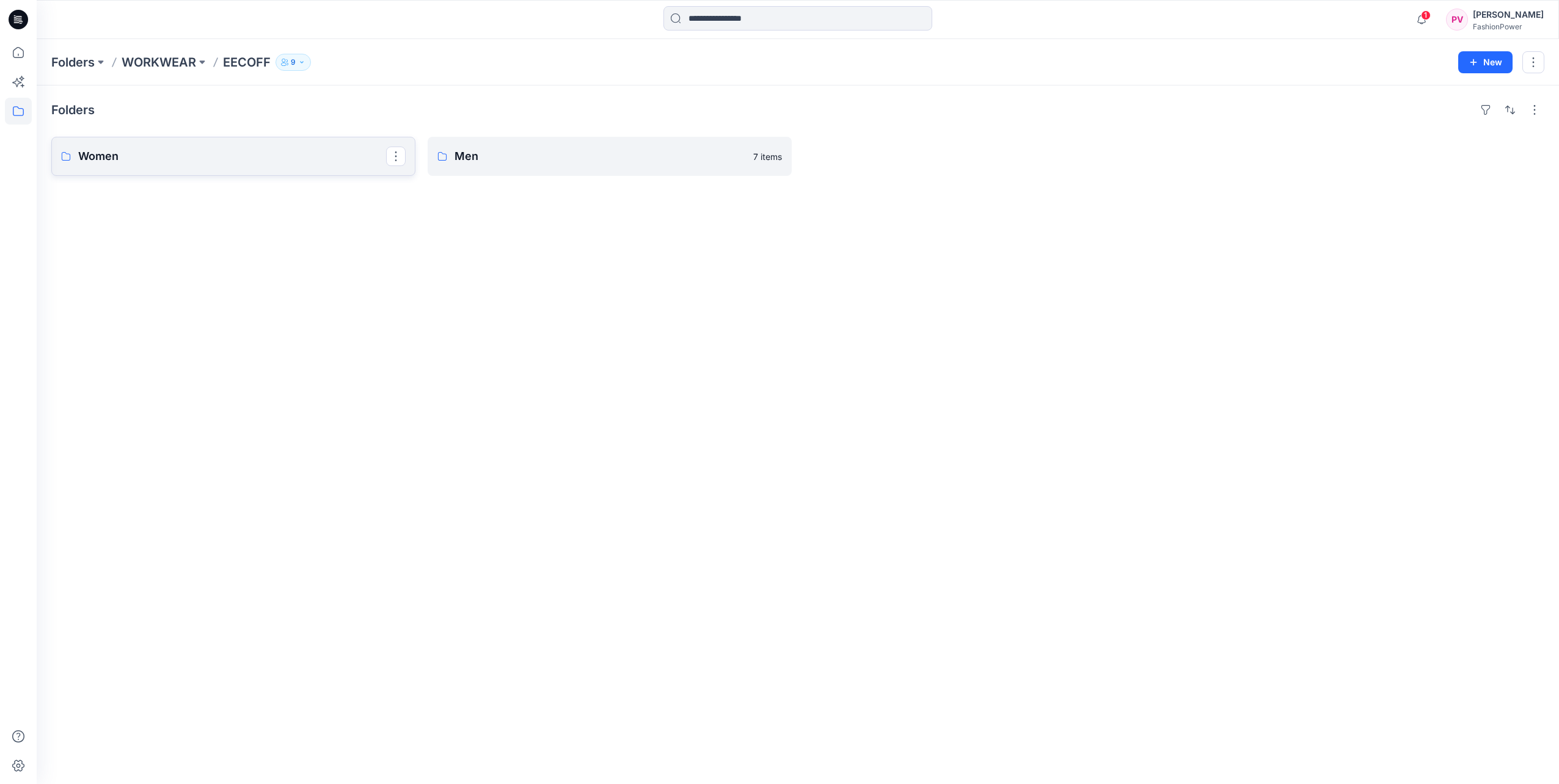
click at [254, 142] on link "Women" at bounding box center [233, 157] width 364 height 39
